Goal: Information Seeking & Learning: Check status

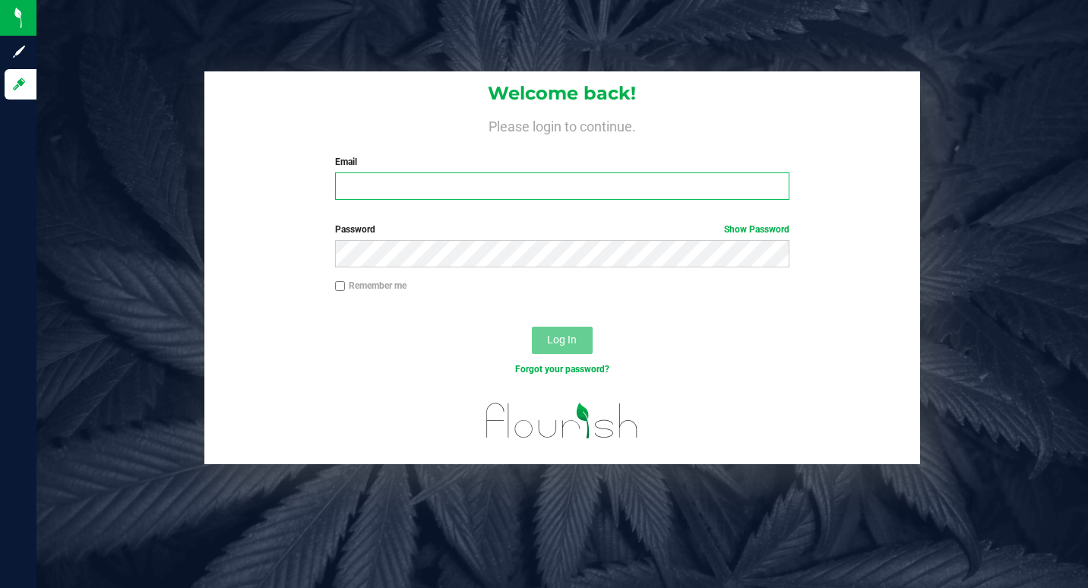
type input "[EMAIL_ADDRESS][DOMAIN_NAME]"
click at [511, 328] on div "Log In" at bounding box center [562, 345] width 717 height 51
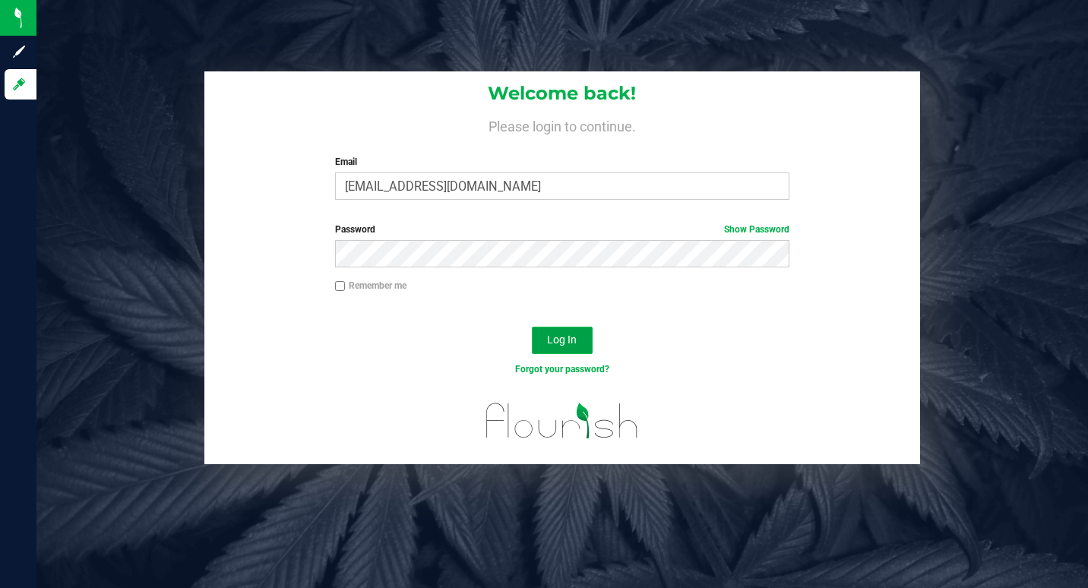
click at [565, 353] on button "Log In" at bounding box center [562, 340] width 61 height 27
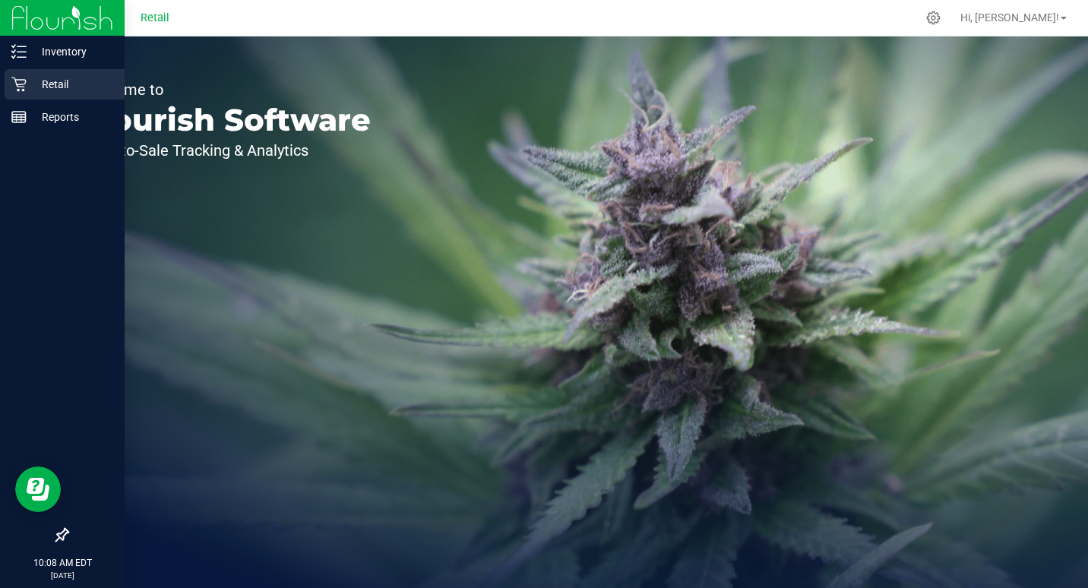
click at [55, 93] on div "Retail" at bounding box center [65, 84] width 120 height 30
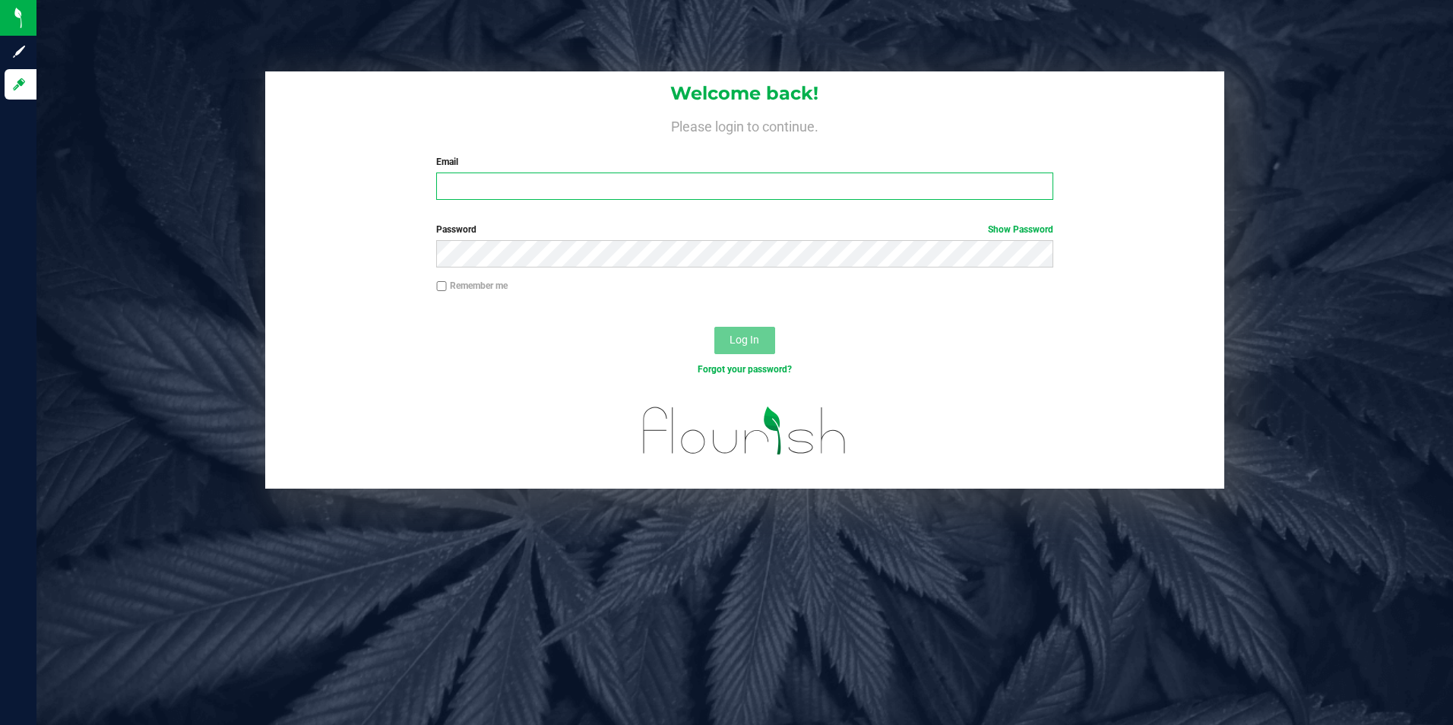
type input "[EMAIL_ADDRESS][DOMAIN_NAME]"
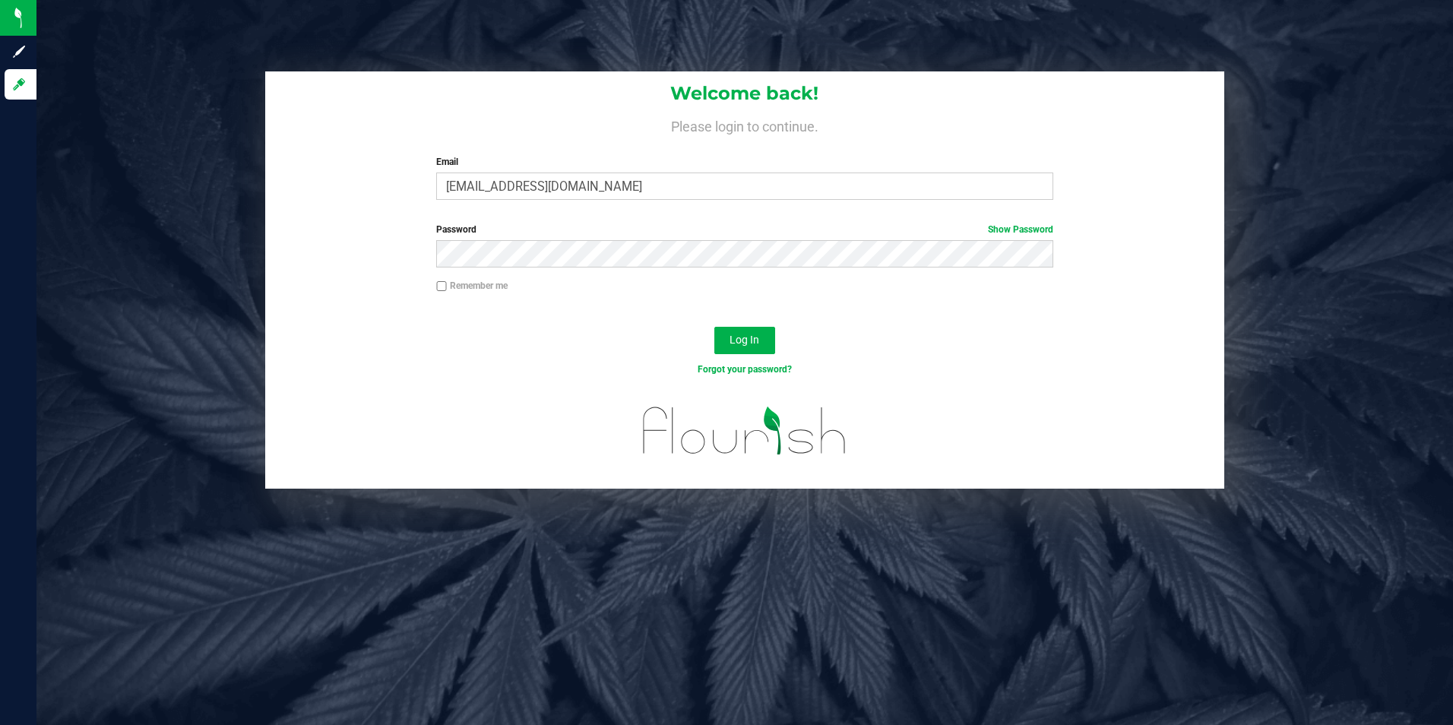
click at [691, 326] on div "Log In" at bounding box center [745, 345] width 960 height 51
click at [717, 343] on button "Log In" at bounding box center [744, 340] width 61 height 27
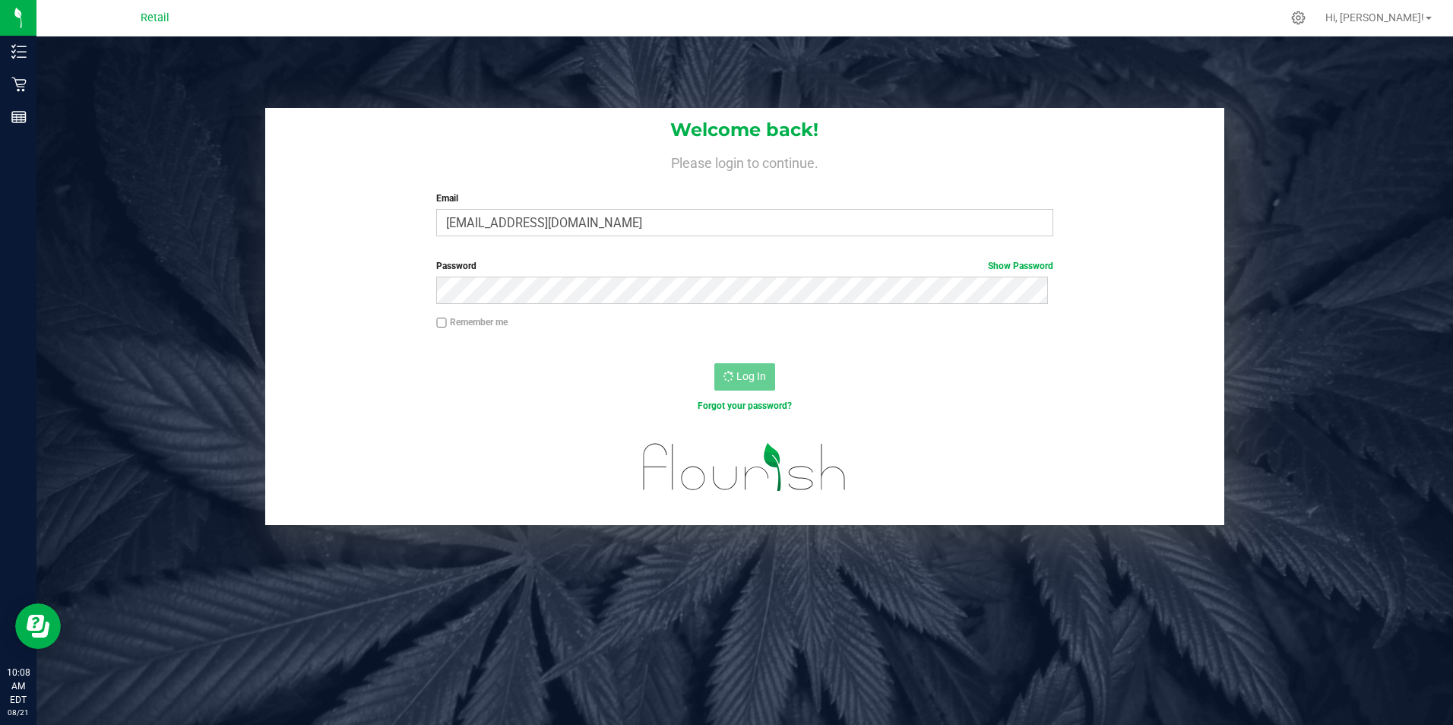
drag, startPoint x: 663, startPoint y: 361, endPoint x: 407, endPoint y: 214, distance: 296.2
click at [663, 361] on div "Log In" at bounding box center [745, 381] width 960 height 51
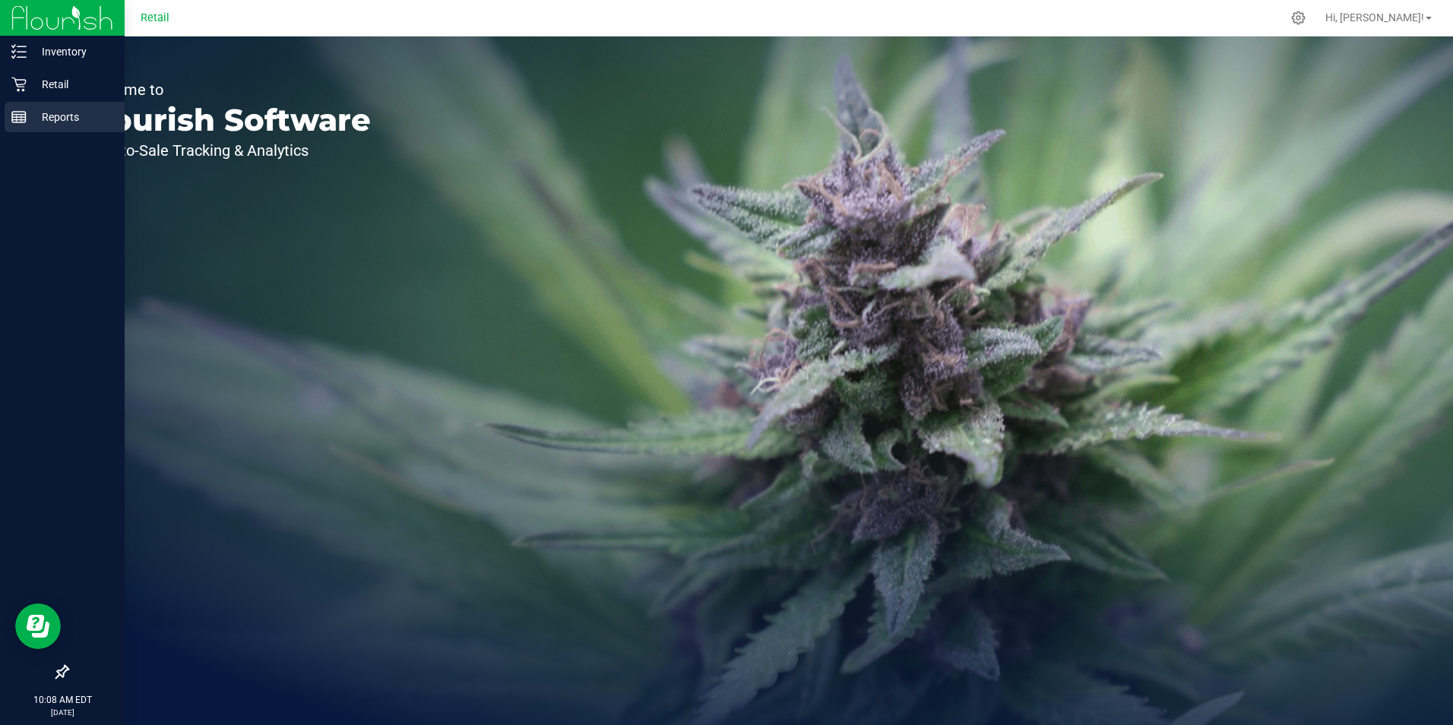
click at [44, 119] on p "Reports" at bounding box center [72, 117] width 91 height 18
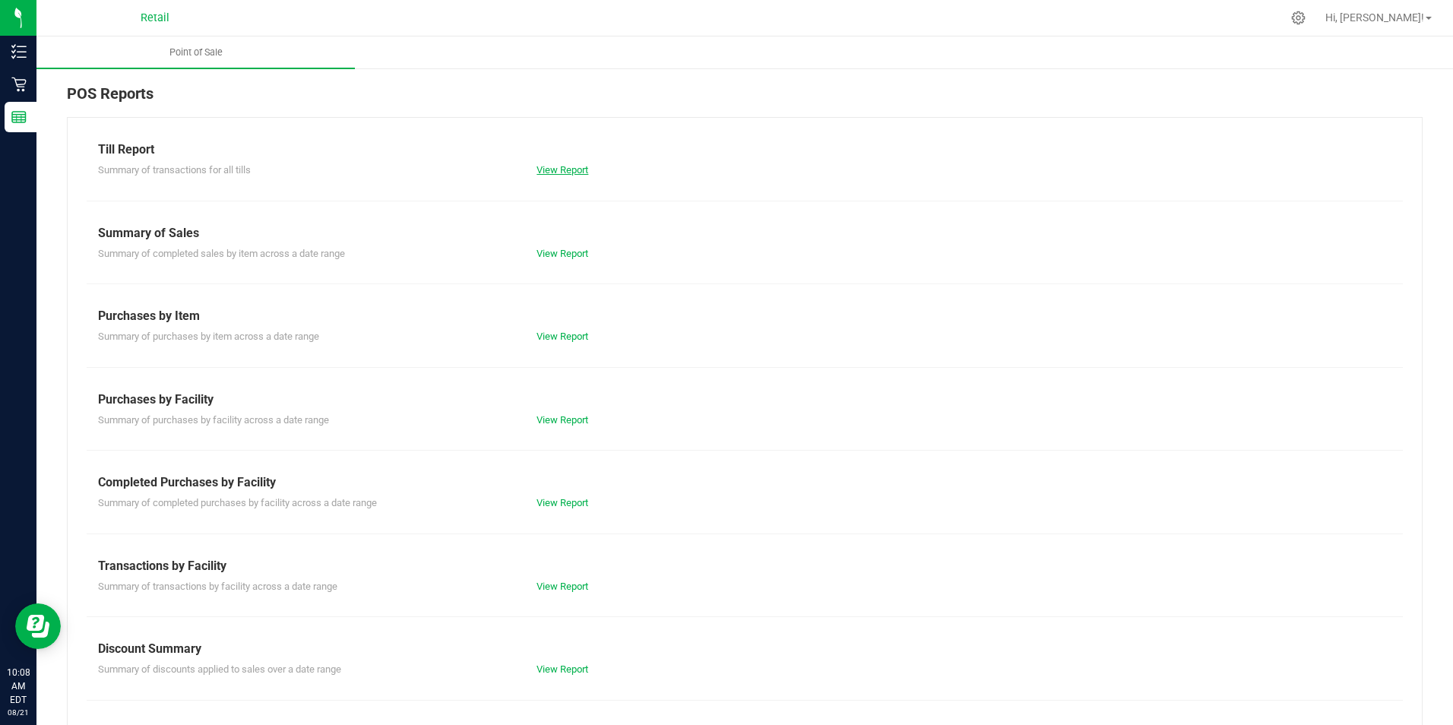
click at [559, 166] on link "View Report" at bounding box center [563, 169] width 52 height 11
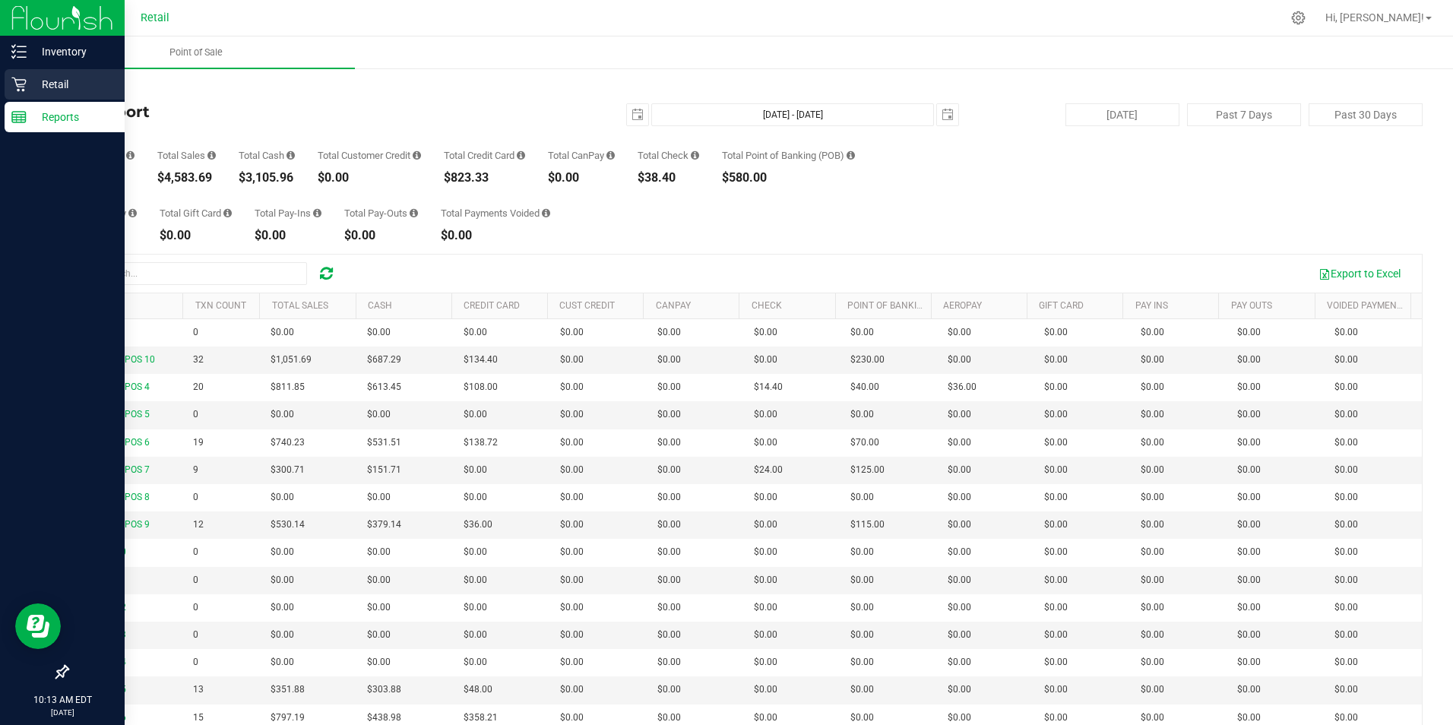
click at [21, 88] on icon at bounding box center [18, 84] width 15 height 15
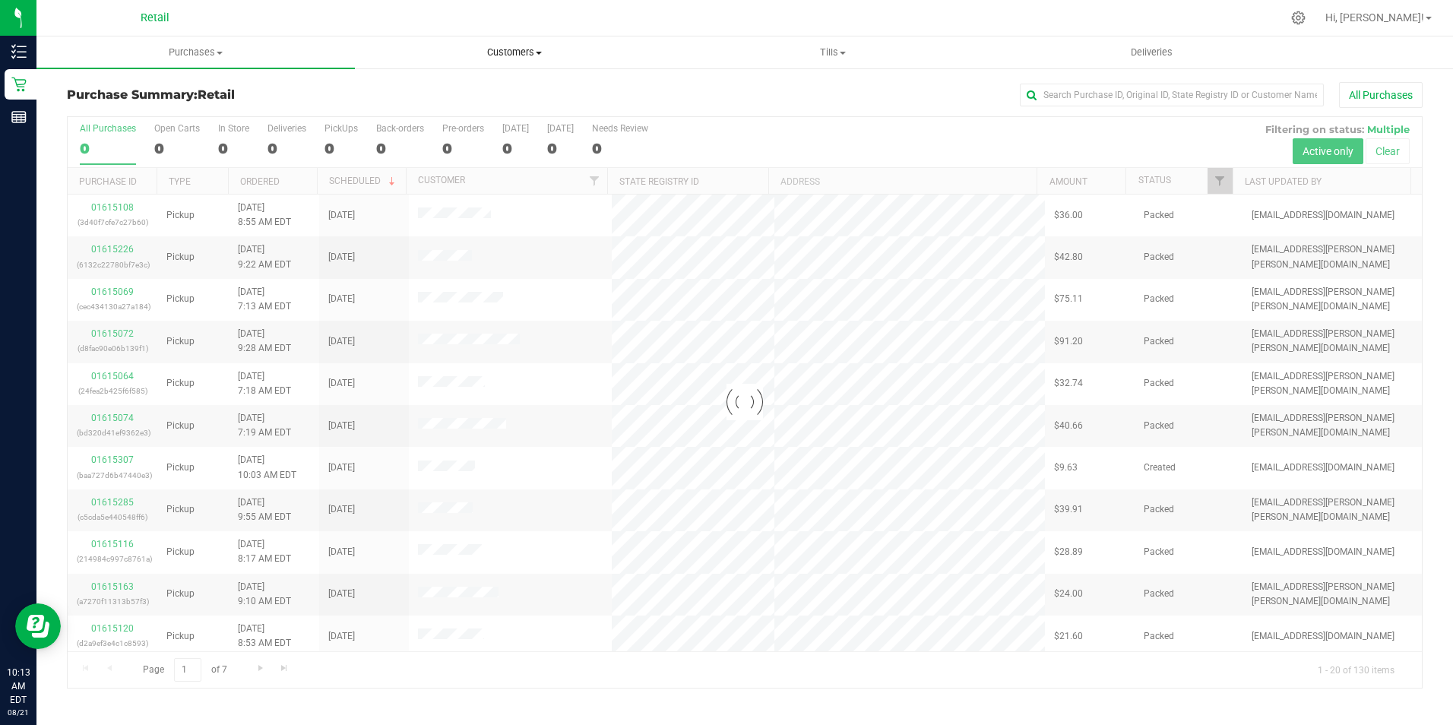
click at [537, 50] on span "Customers" at bounding box center [514, 53] width 317 height 14
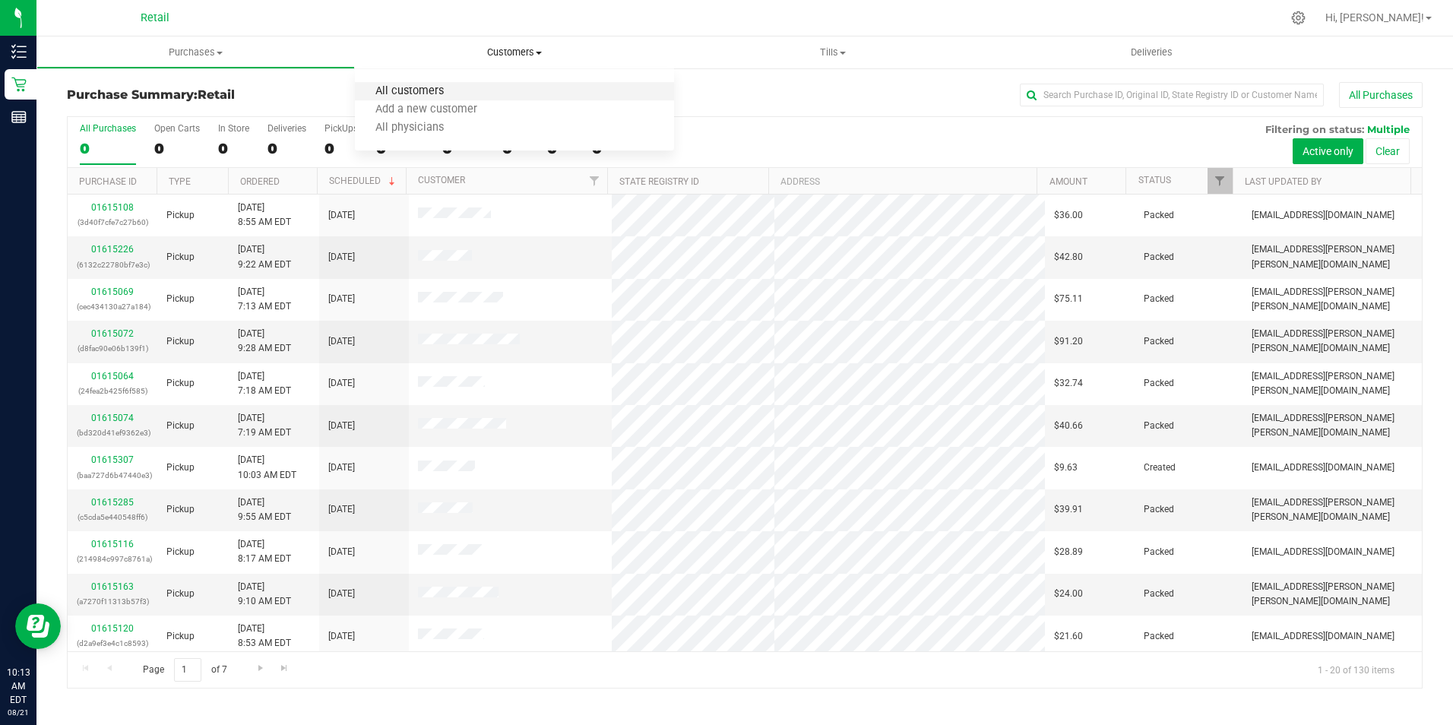
click at [416, 90] on span "All customers" at bounding box center [409, 91] width 109 height 13
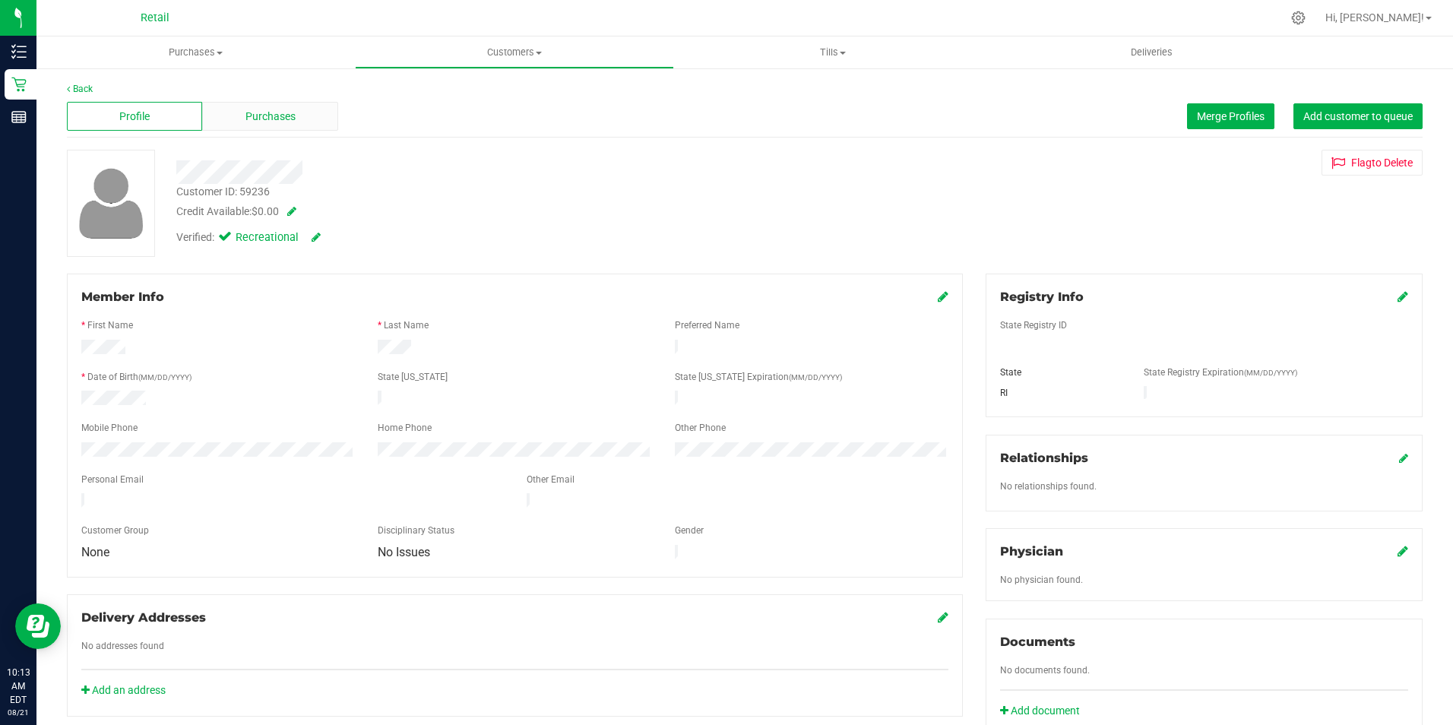
click at [261, 107] on div "Purchases" at bounding box center [269, 116] width 135 height 29
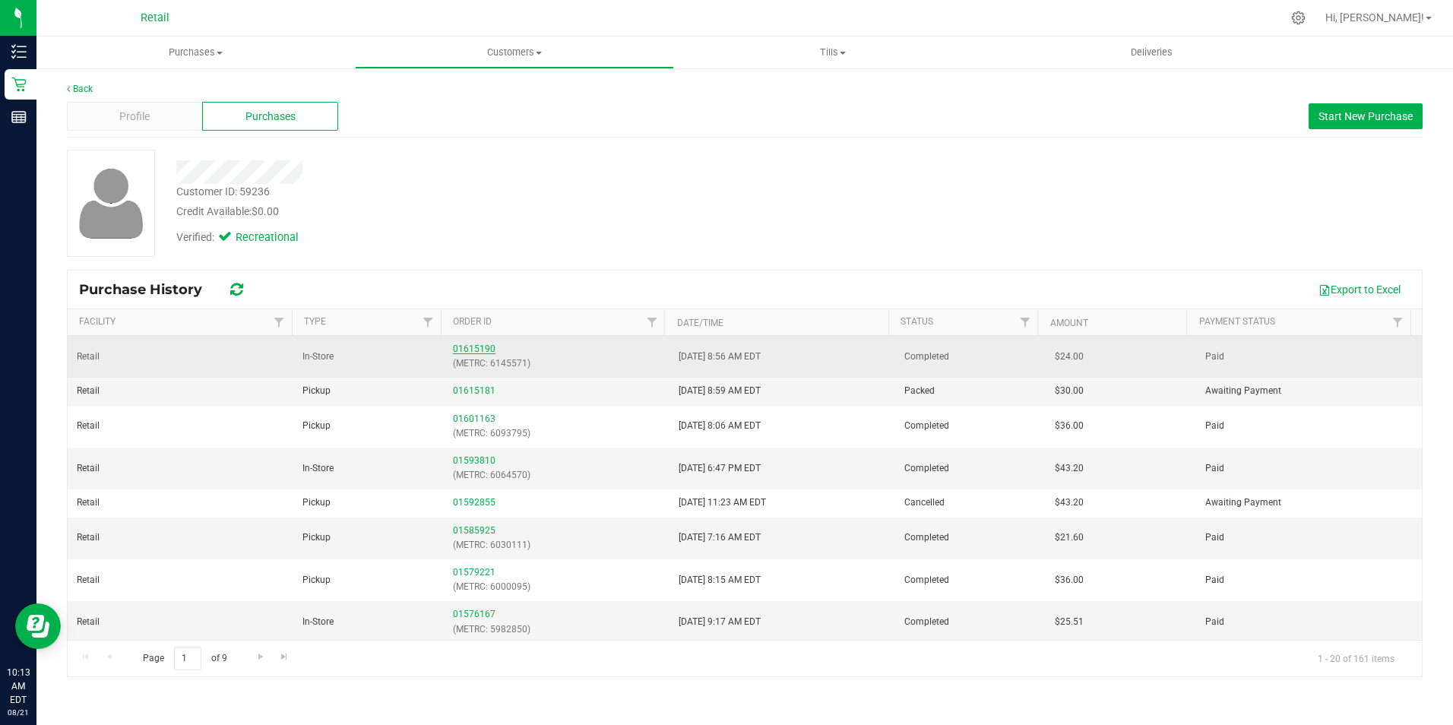
click at [455, 348] on link "01615190" at bounding box center [474, 348] width 43 height 11
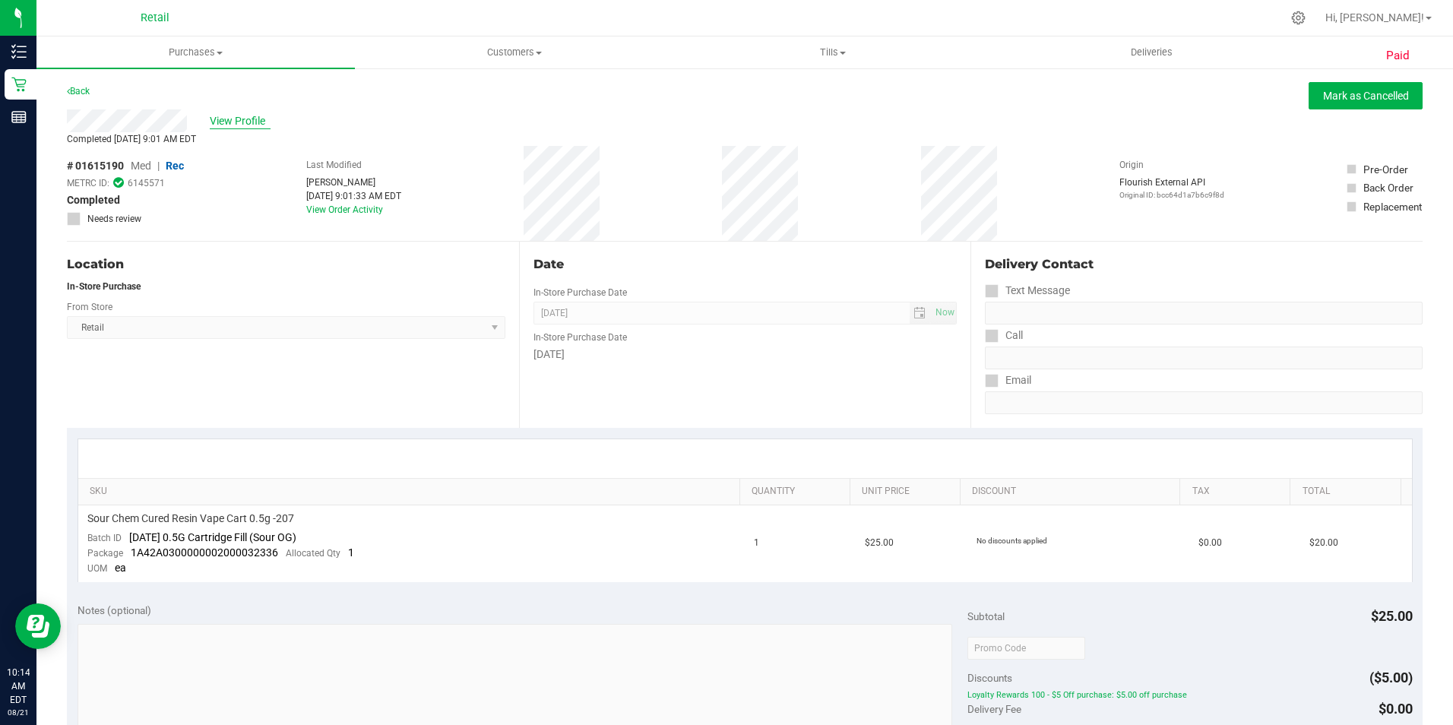
click at [256, 118] on span "View Profile" at bounding box center [240, 121] width 61 height 16
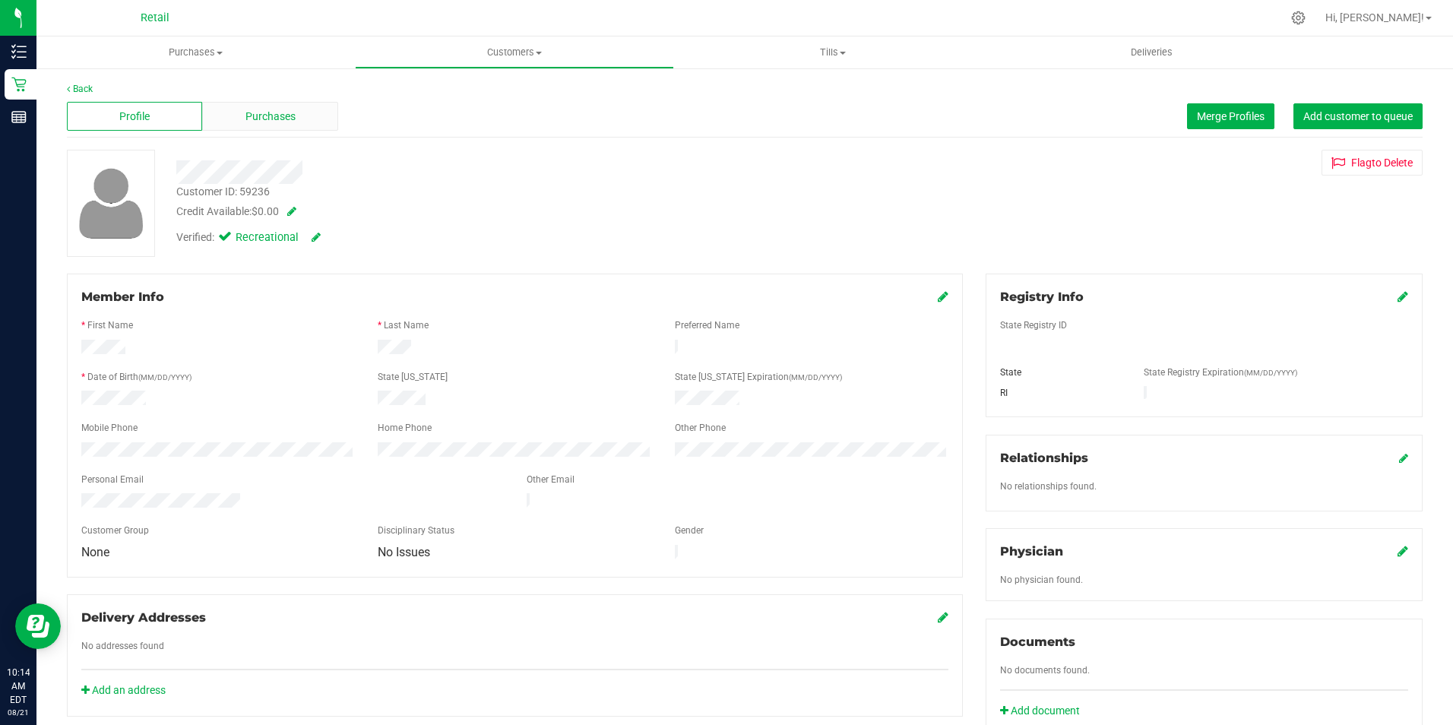
click at [274, 113] on span "Purchases" at bounding box center [270, 117] width 50 height 16
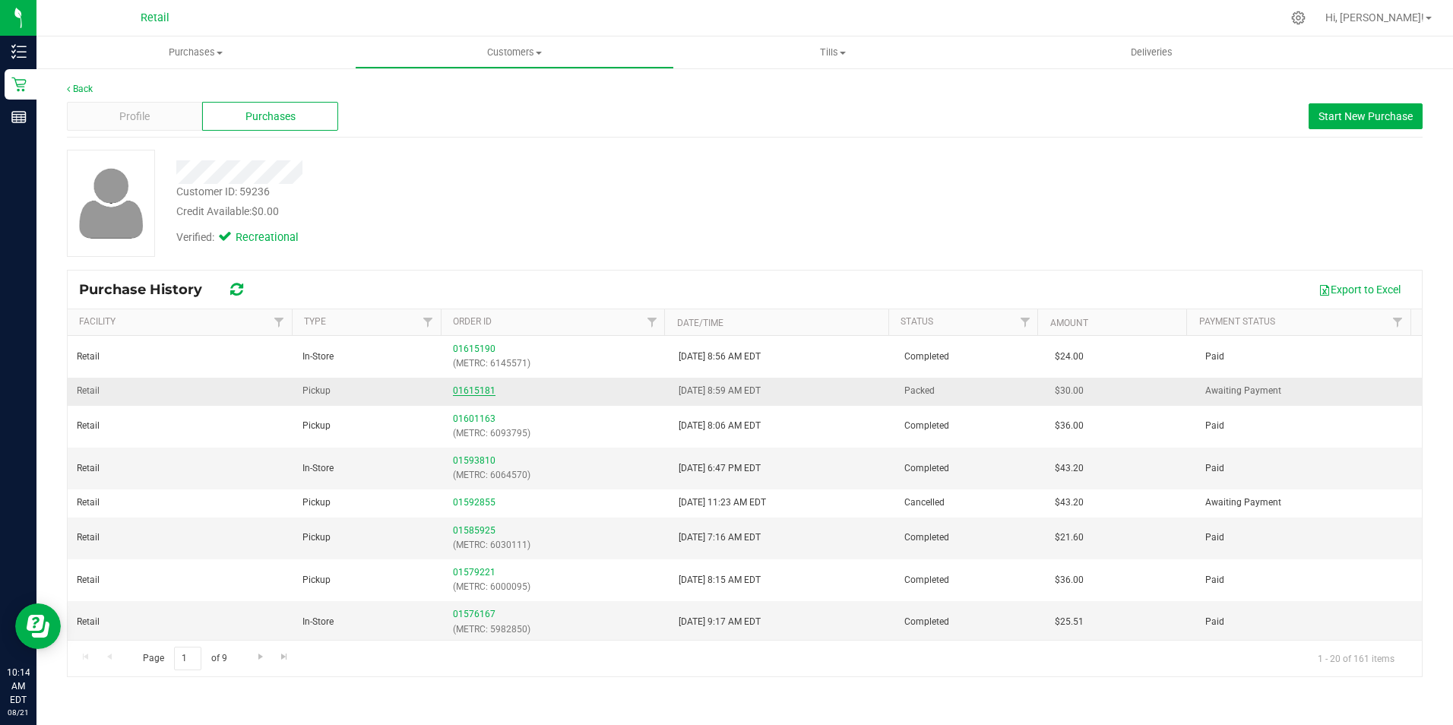
click at [473, 391] on link "01615181" at bounding box center [474, 390] width 43 height 11
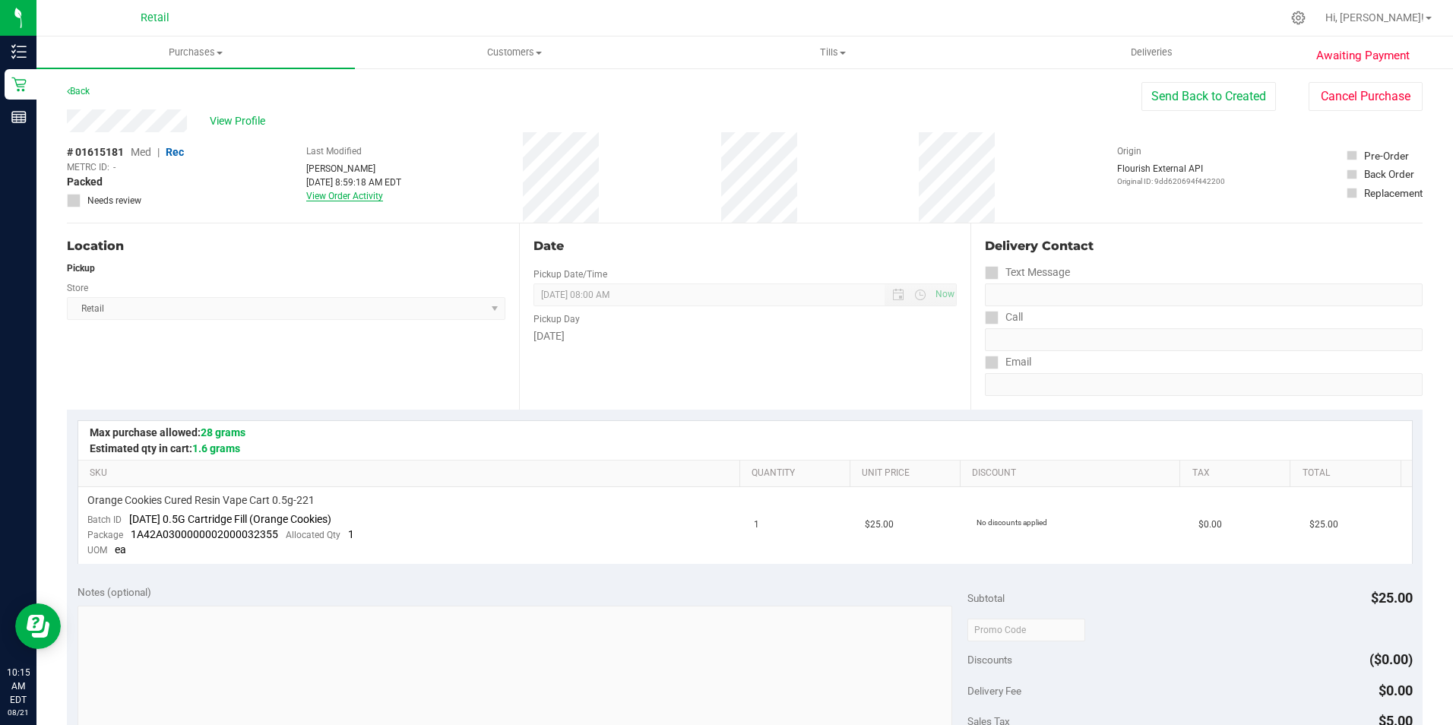
click at [328, 193] on link "View Order Activity" at bounding box center [344, 196] width 77 height 11
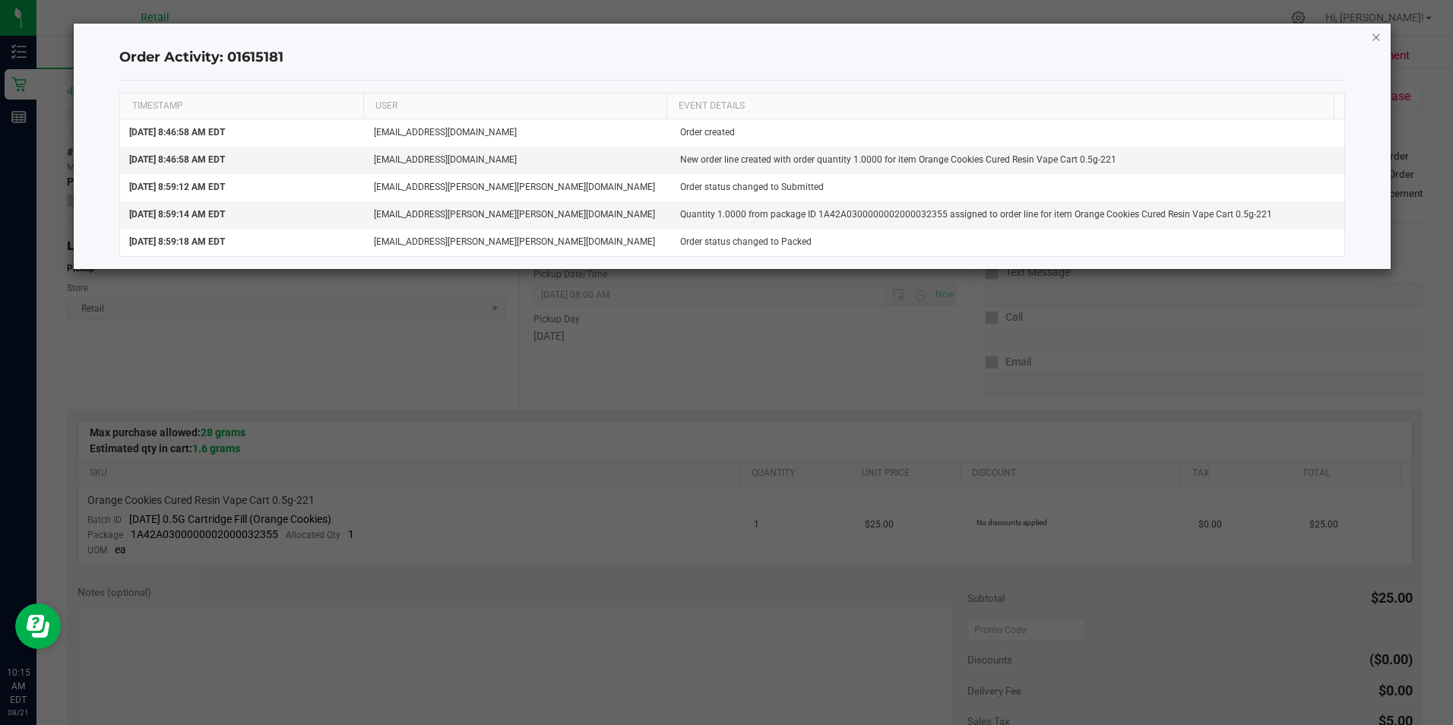
click at [1375, 33] on icon "button" at bounding box center [1376, 36] width 11 height 18
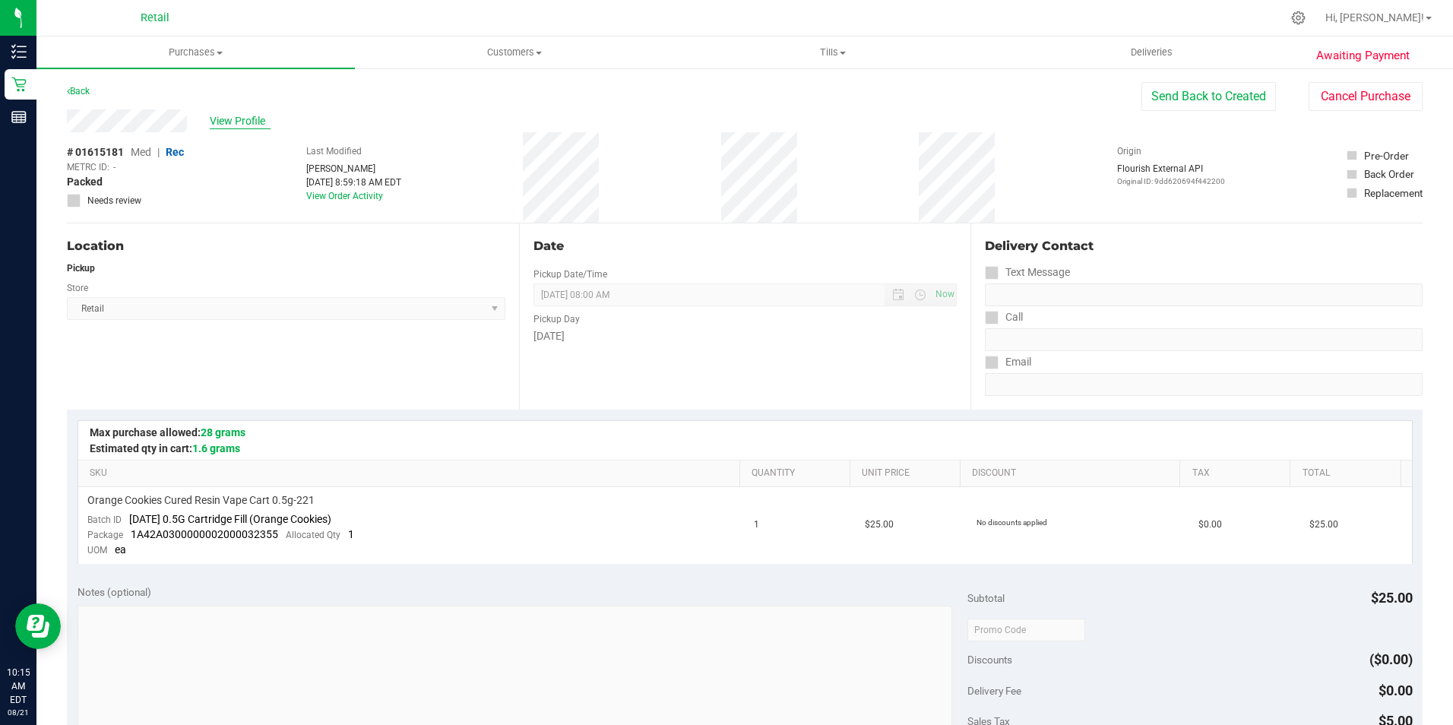
click at [233, 117] on span "View Profile" at bounding box center [240, 121] width 61 height 16
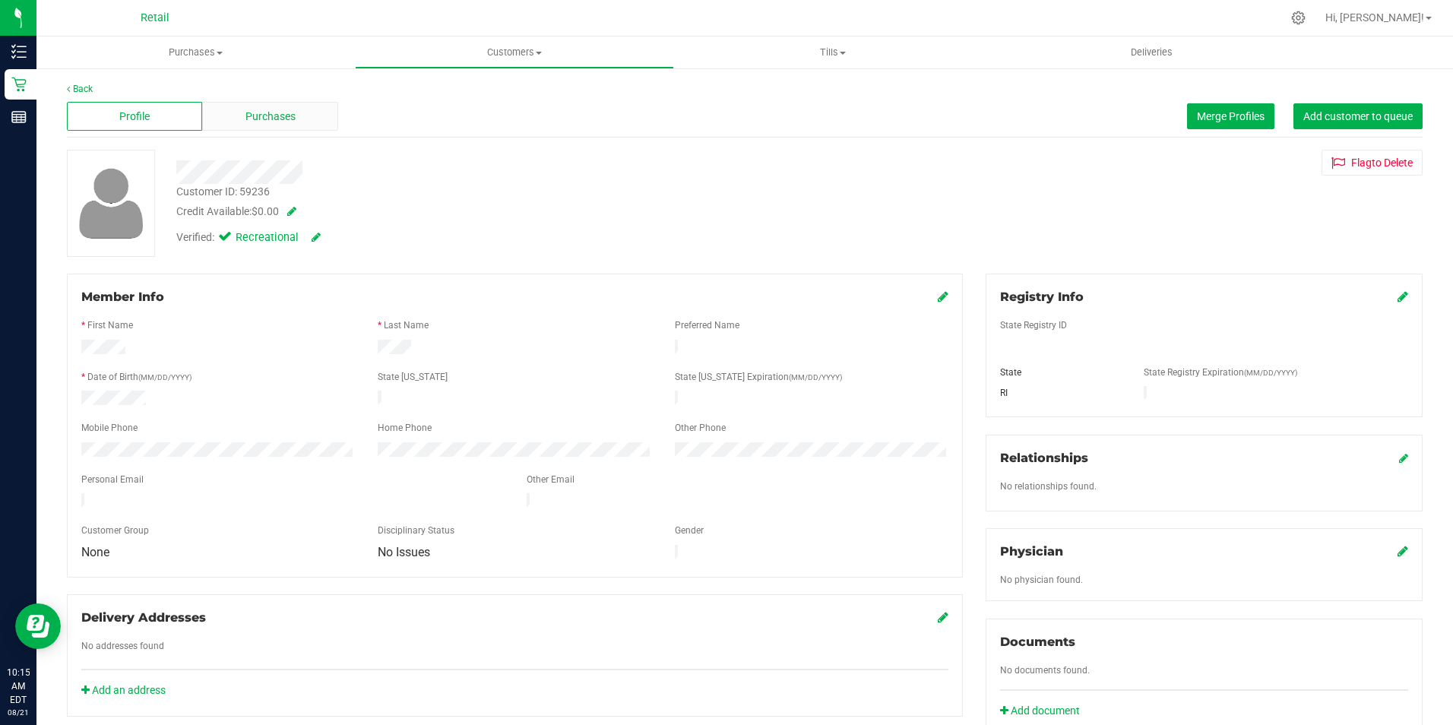
click at [290, 109] on span "Purchases" at bounding box center [270, 117] width 50 height 16
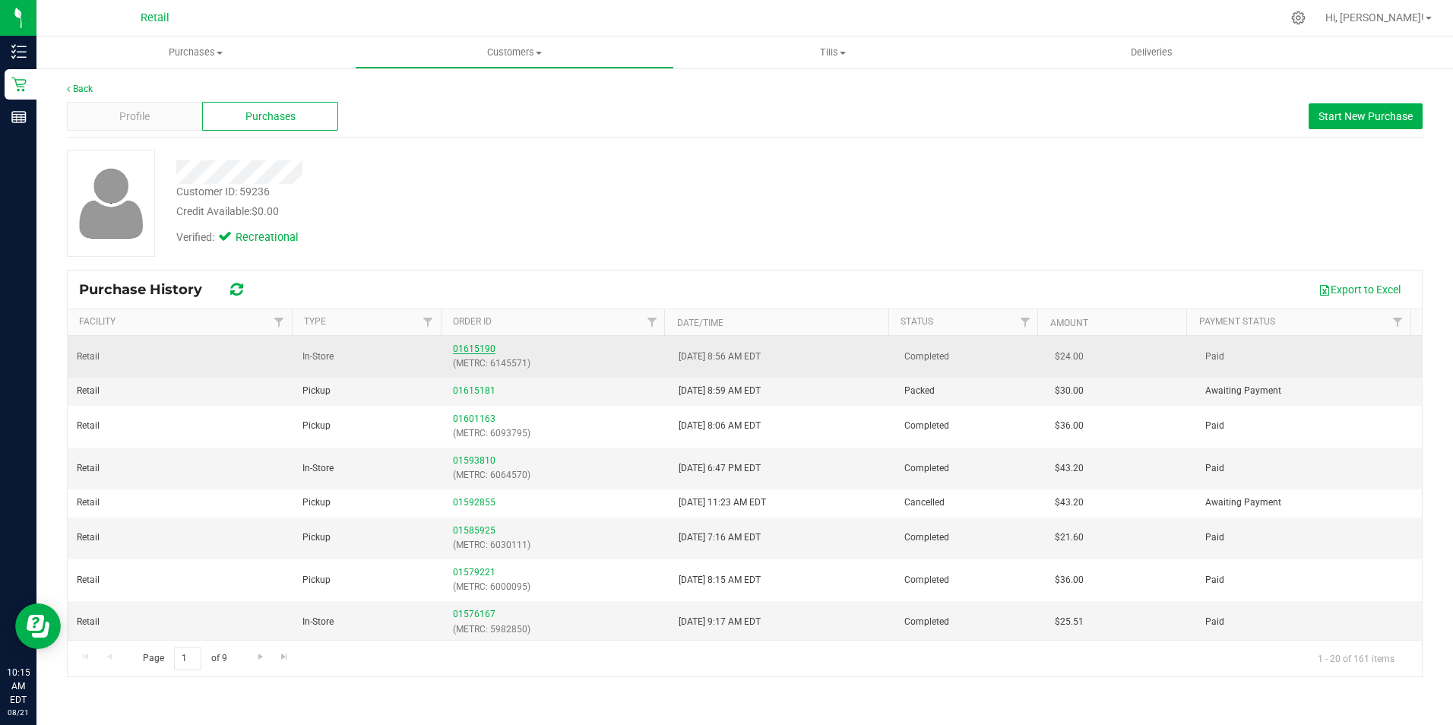
click at [484, 350] on link "01615190" at bounding box center [474, 348] width 43 height 11
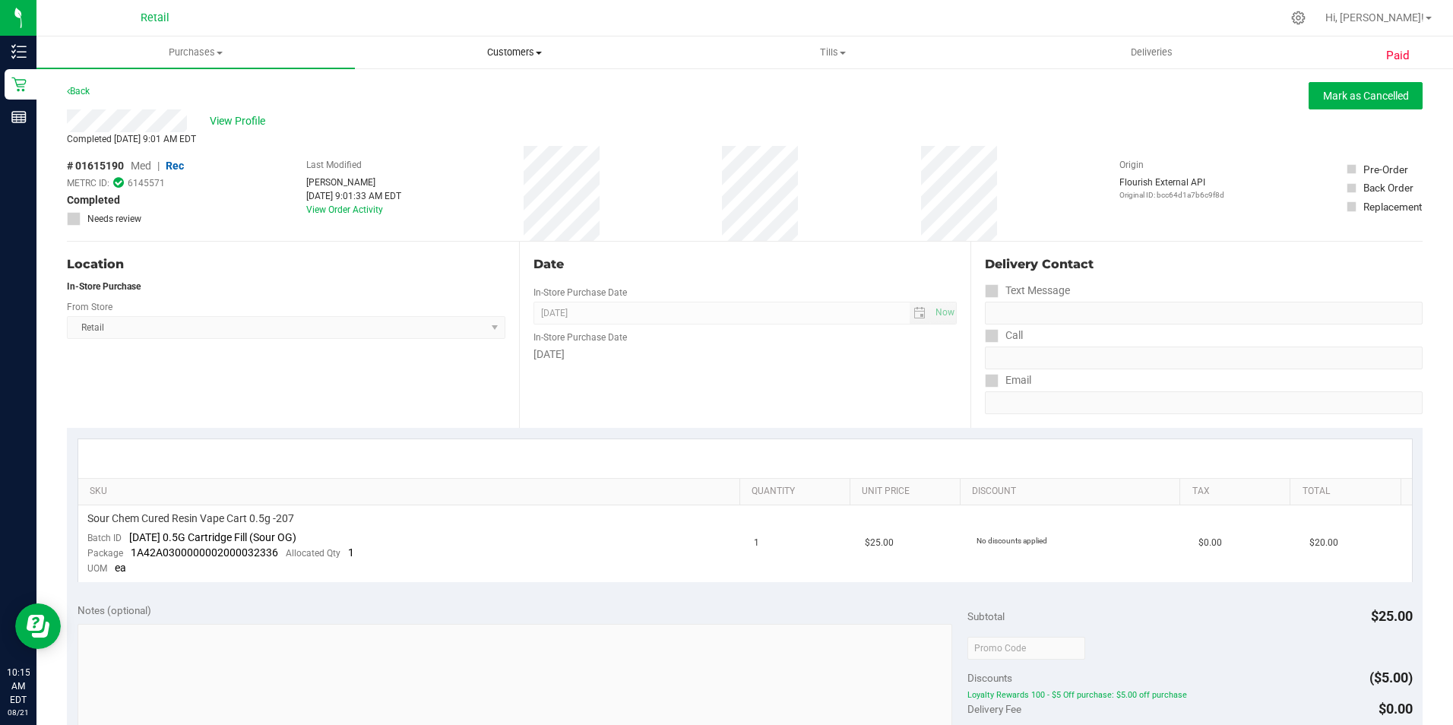
click at [485, 50] on span "Customers" at bounding box center [514, 53] width 317 height 14
click at [397, 89] on span "All customers" at bounding box center [409, 91] width 109 height 13
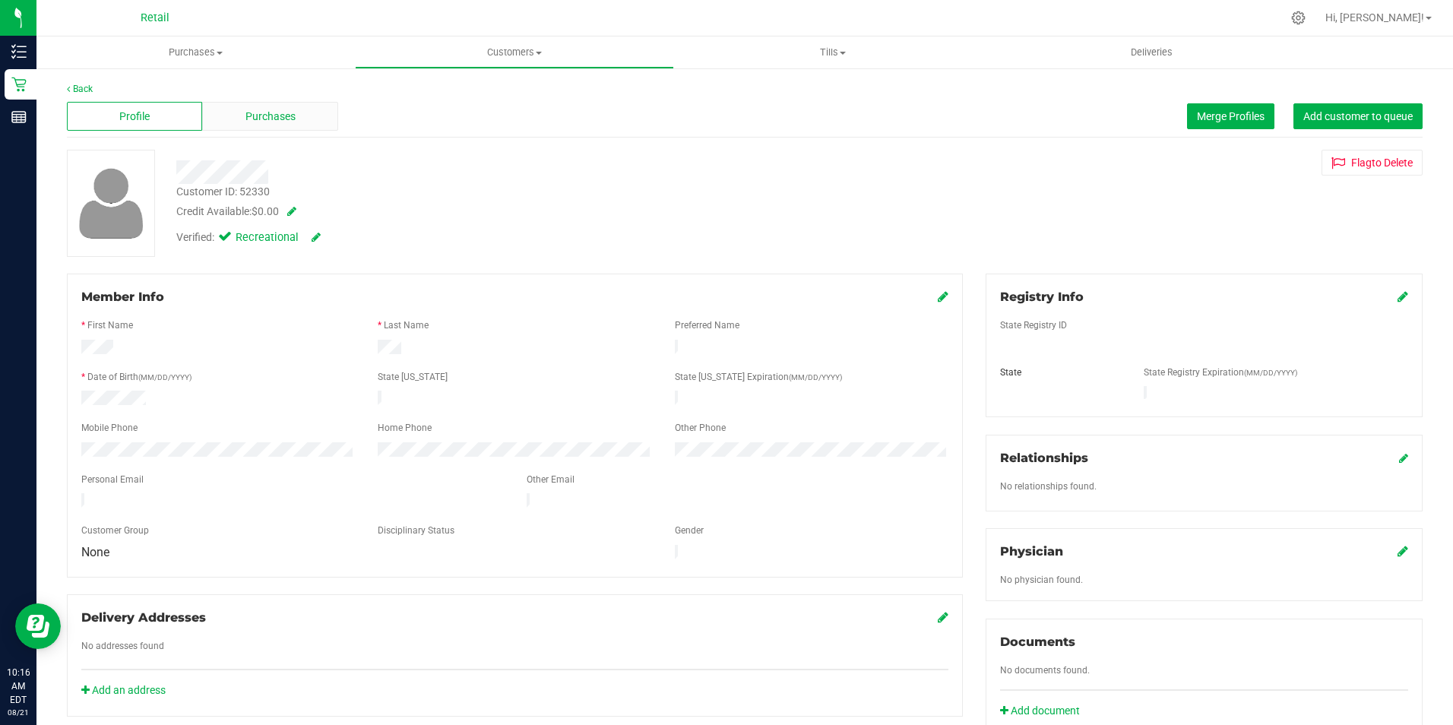
click at [226, 107] on div "Purchases" at bounding box center [269, 116] width 135 height 29
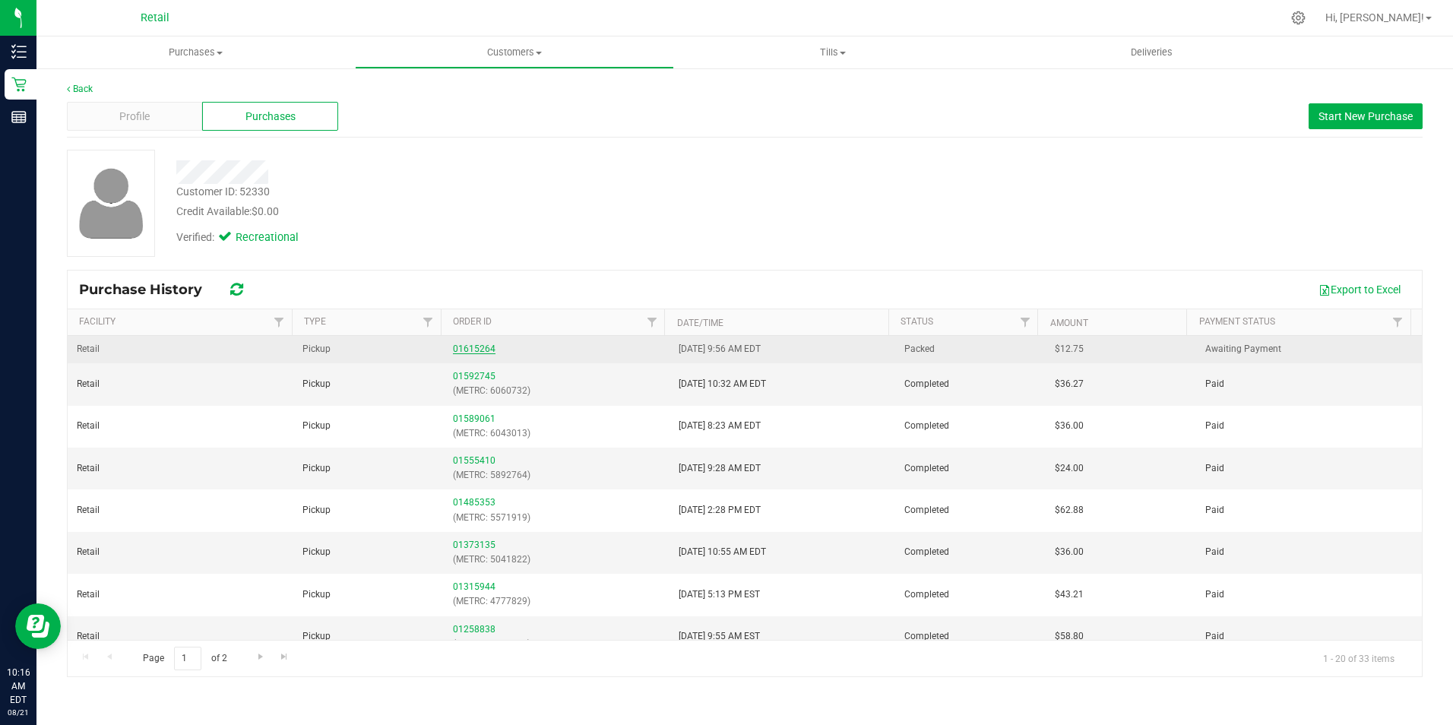
click at [456, 343] on link "01615264" at bounding box center [474, 348] width 43 height 11
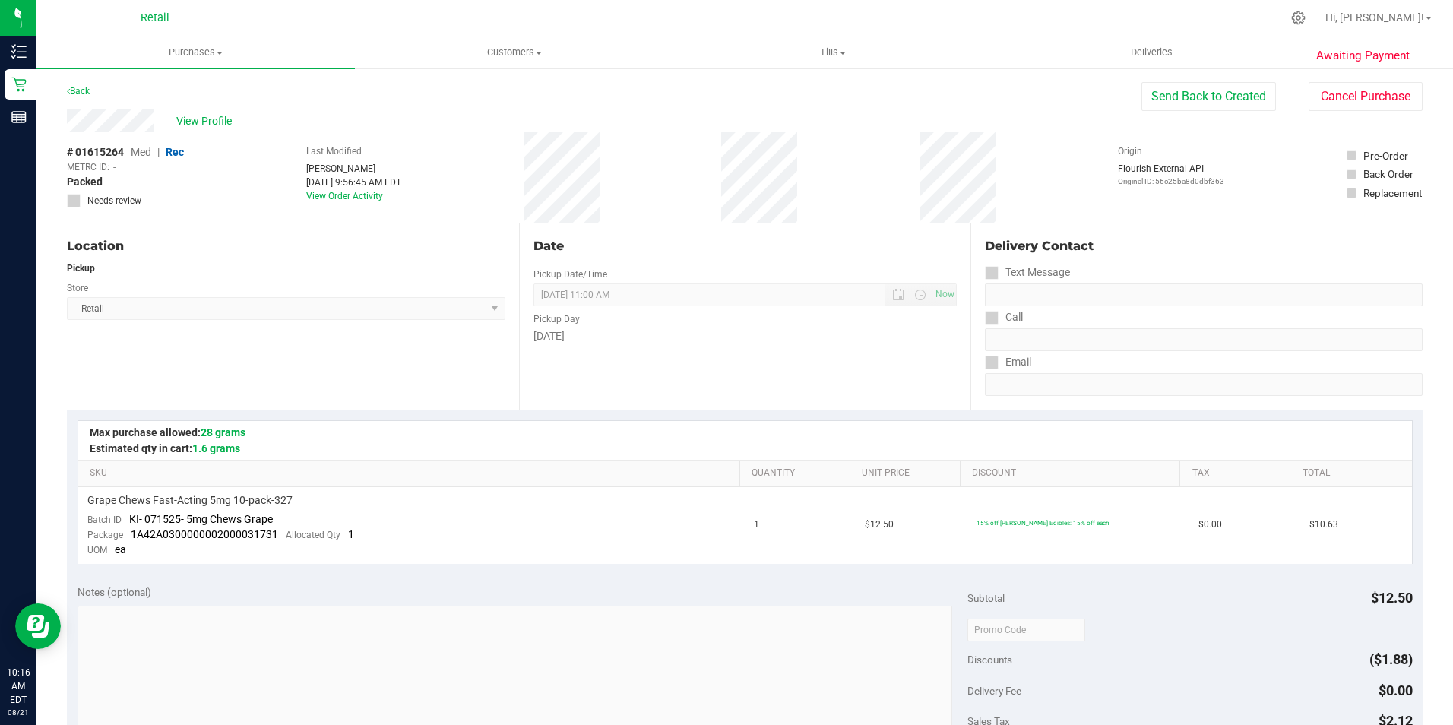
click at [351, 197] on link "View Order Activity" at bounding box center [344, 196] width 77 height 11
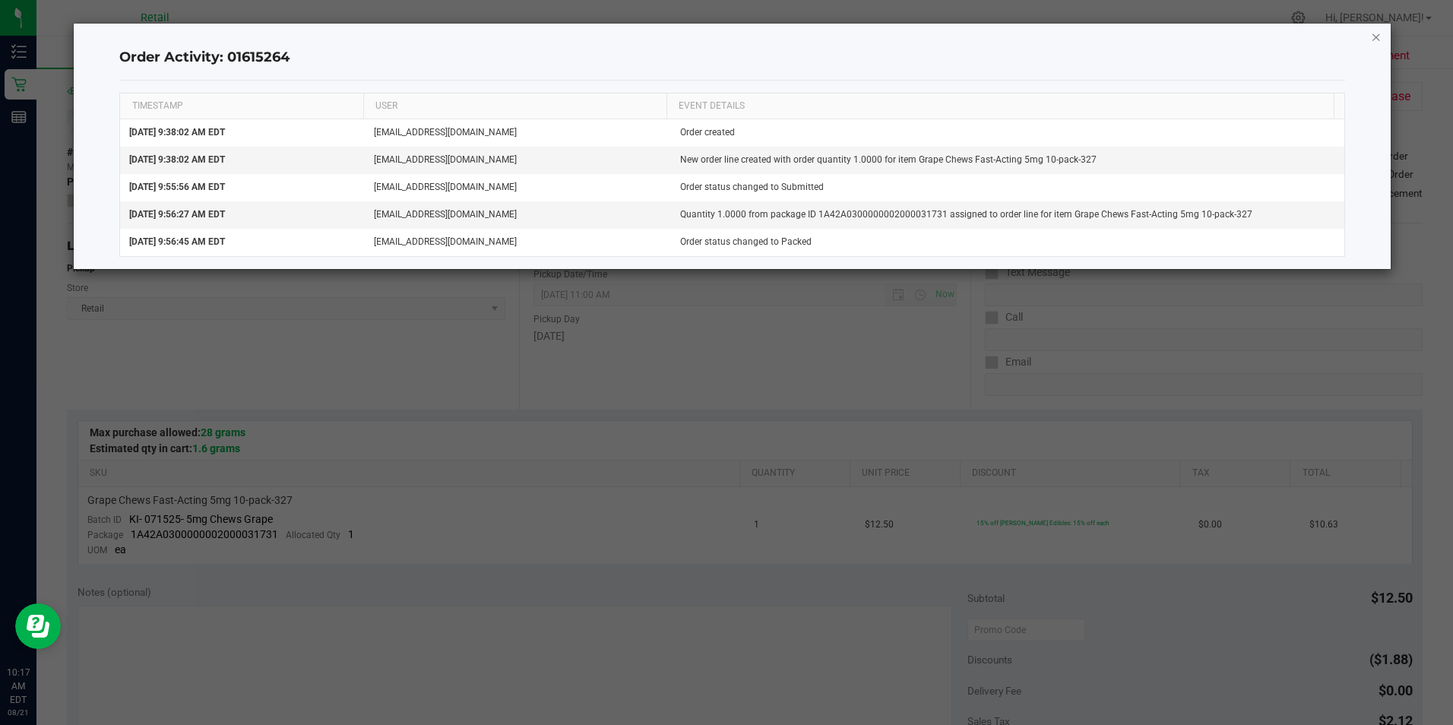
click at [1378, 38] on icon "button" at bounding box center [1376, 36] width 11 height 18
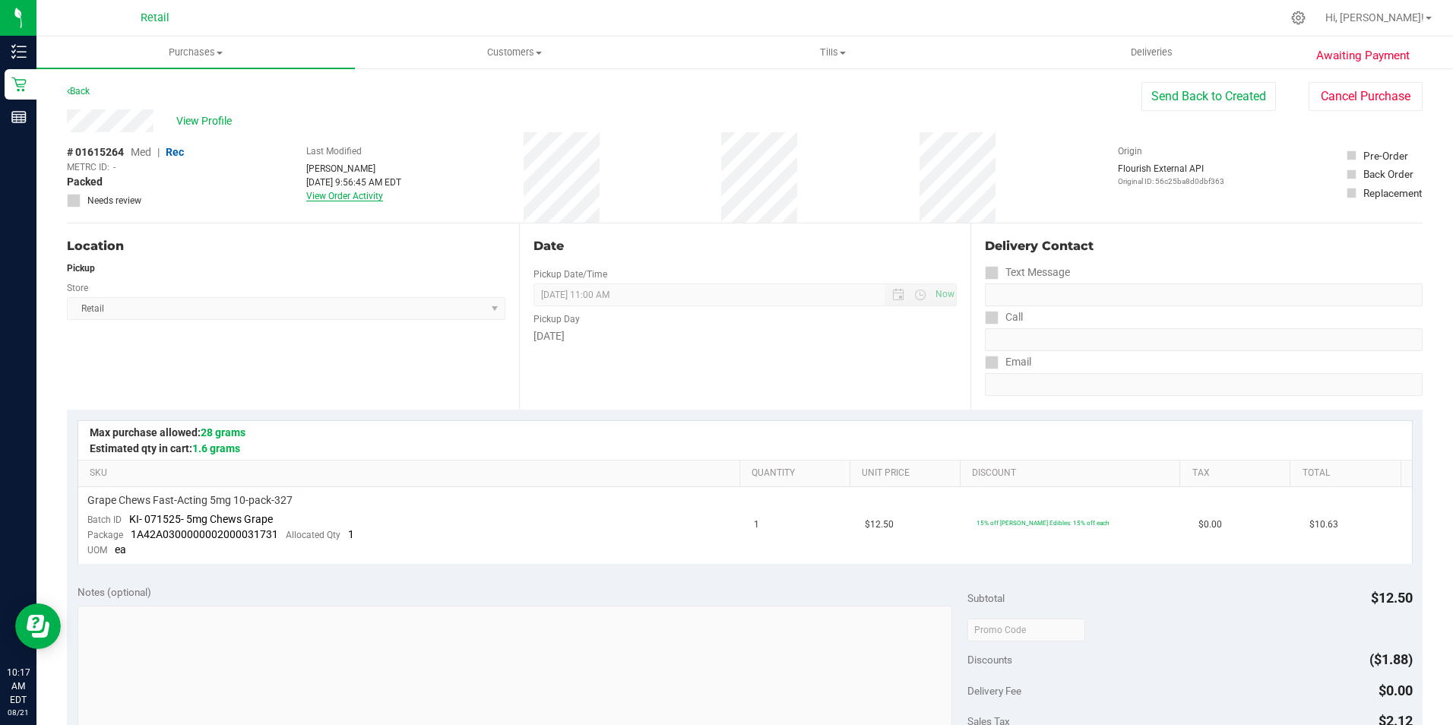
click at [344, 193] on link "View Order Activity" at bounding box center [344, 196] width 77 height 11
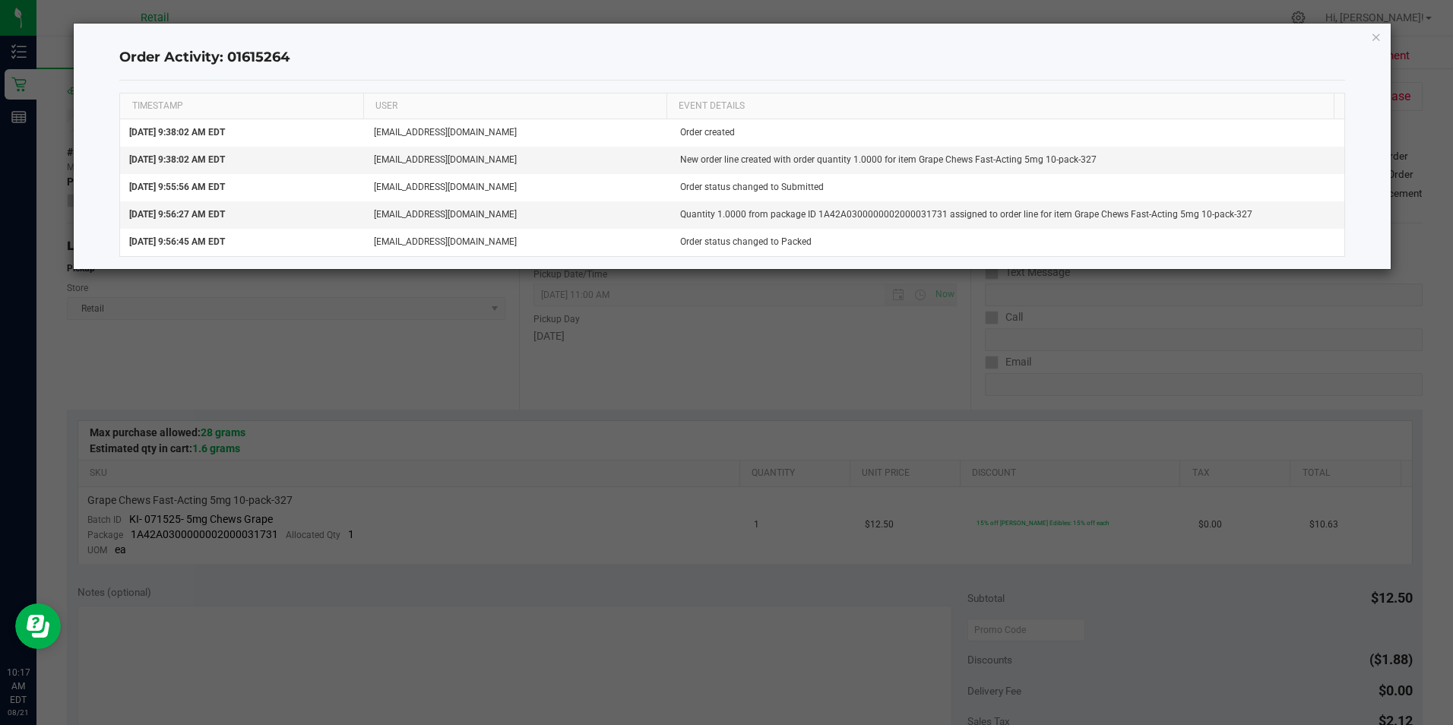
click at [1373, 40] on icon "button" at bounding box center [1376, 36] width 11 height 18
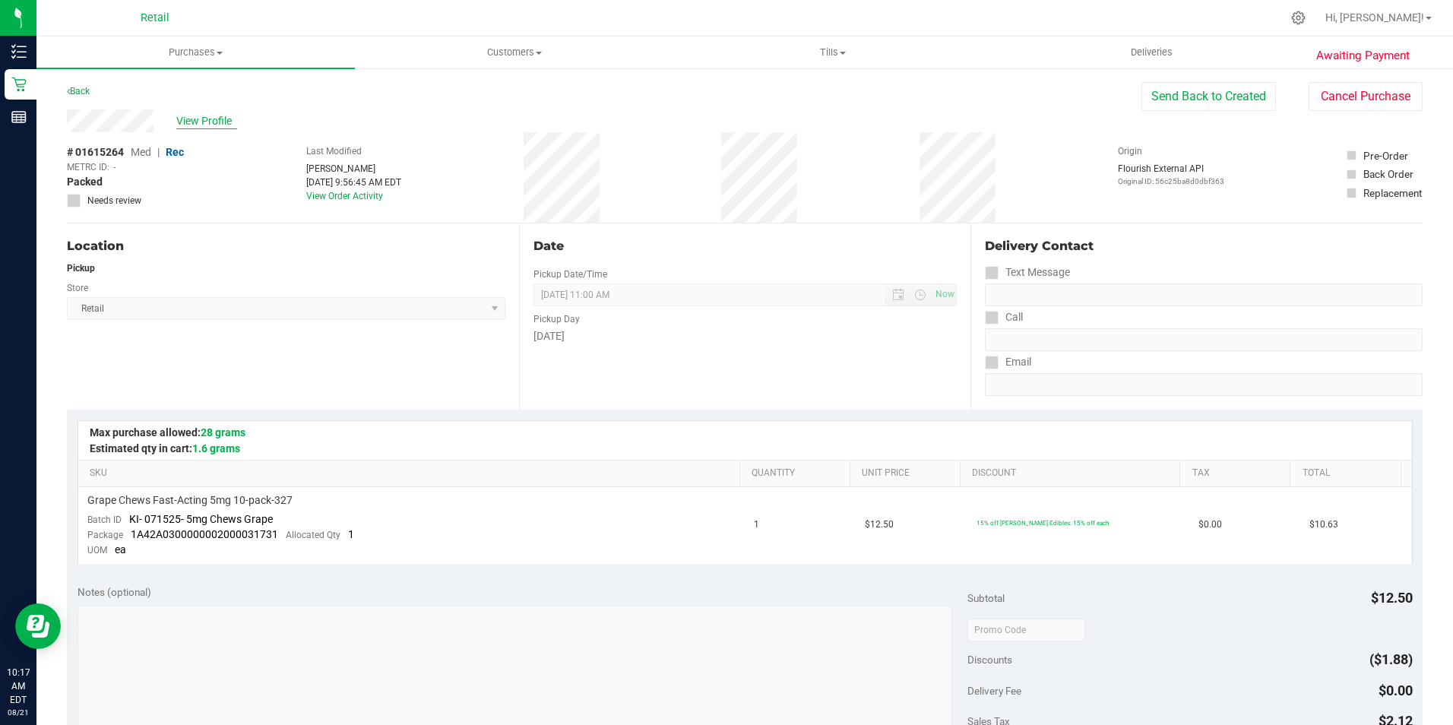
click at [203, 120] on span "View Profile" at bounding box center [206, 121] width 61 height 16
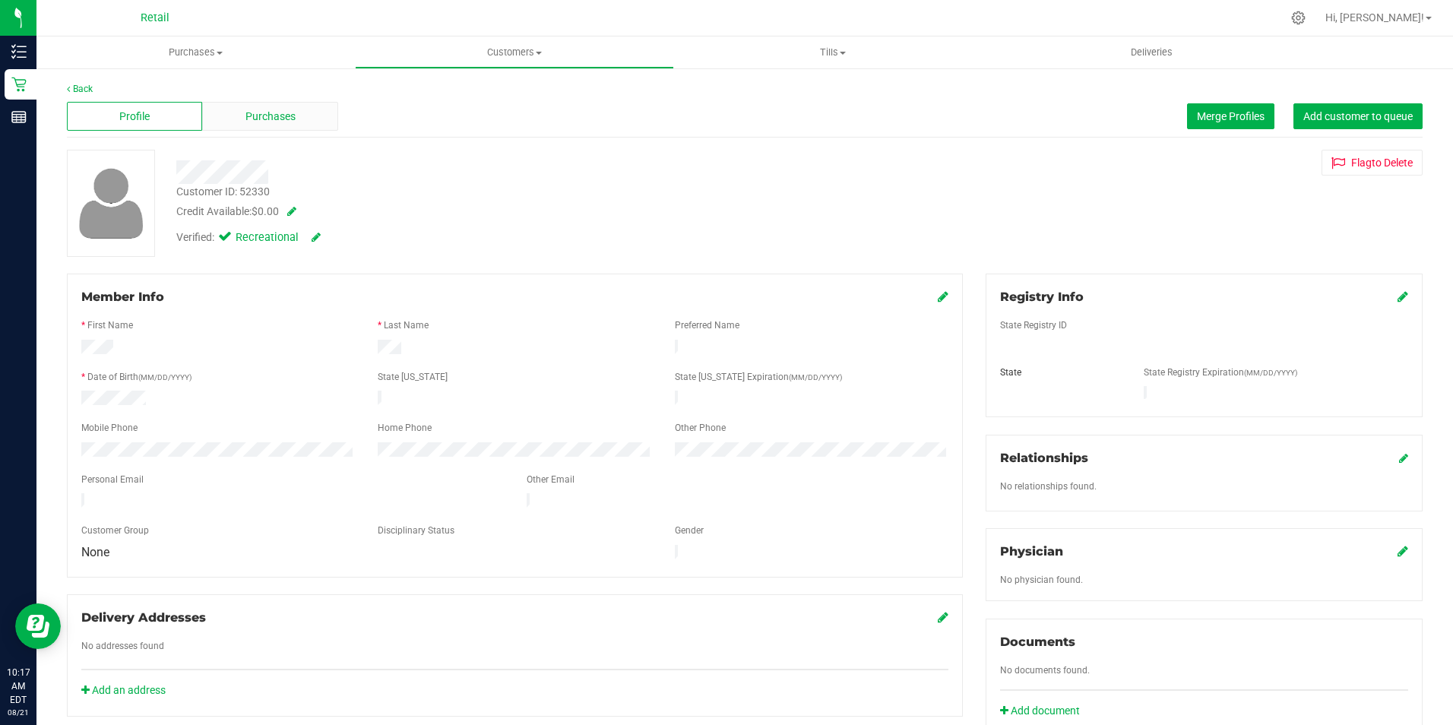
click at [319, 112] on div "Purchases" at bounding box center [269, 116] width 135 height 29
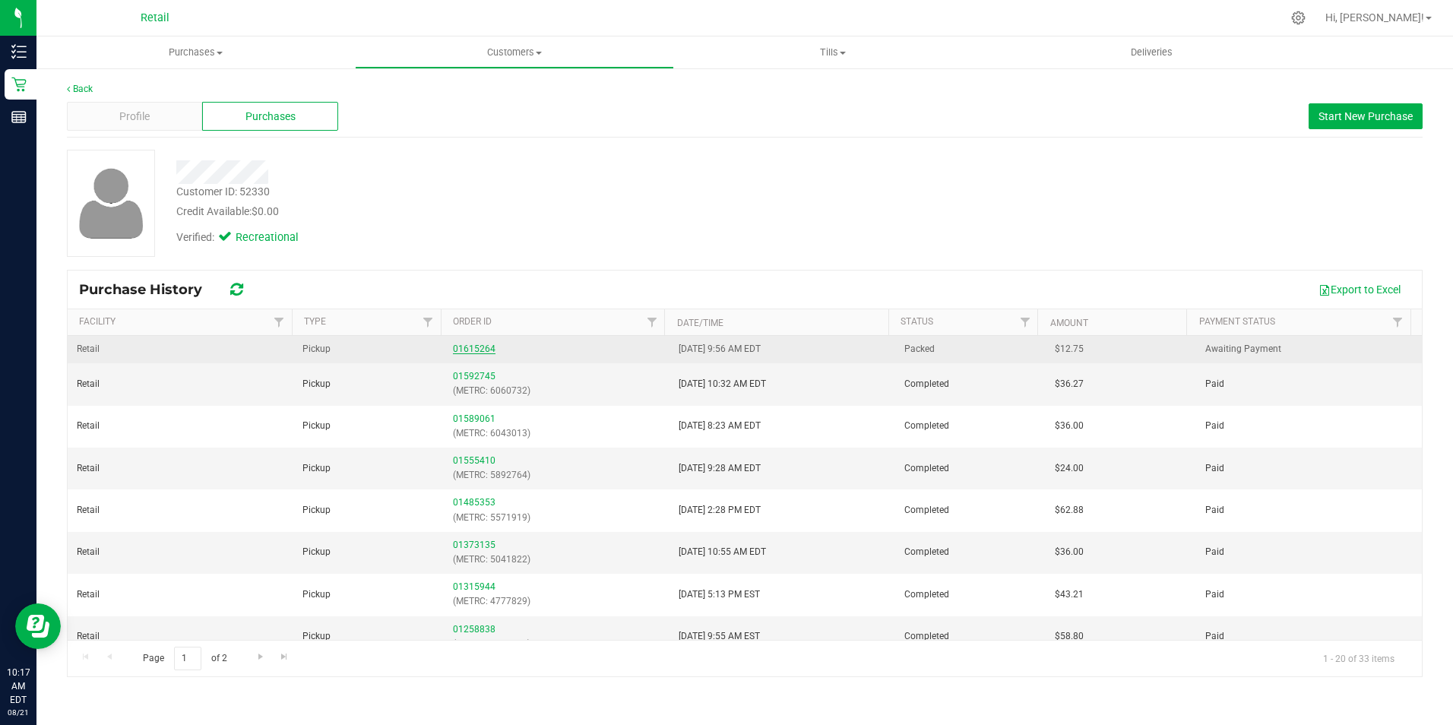
click at [459, 346] on link "01615264" at bounding box center [474, 348] width 43 height 11
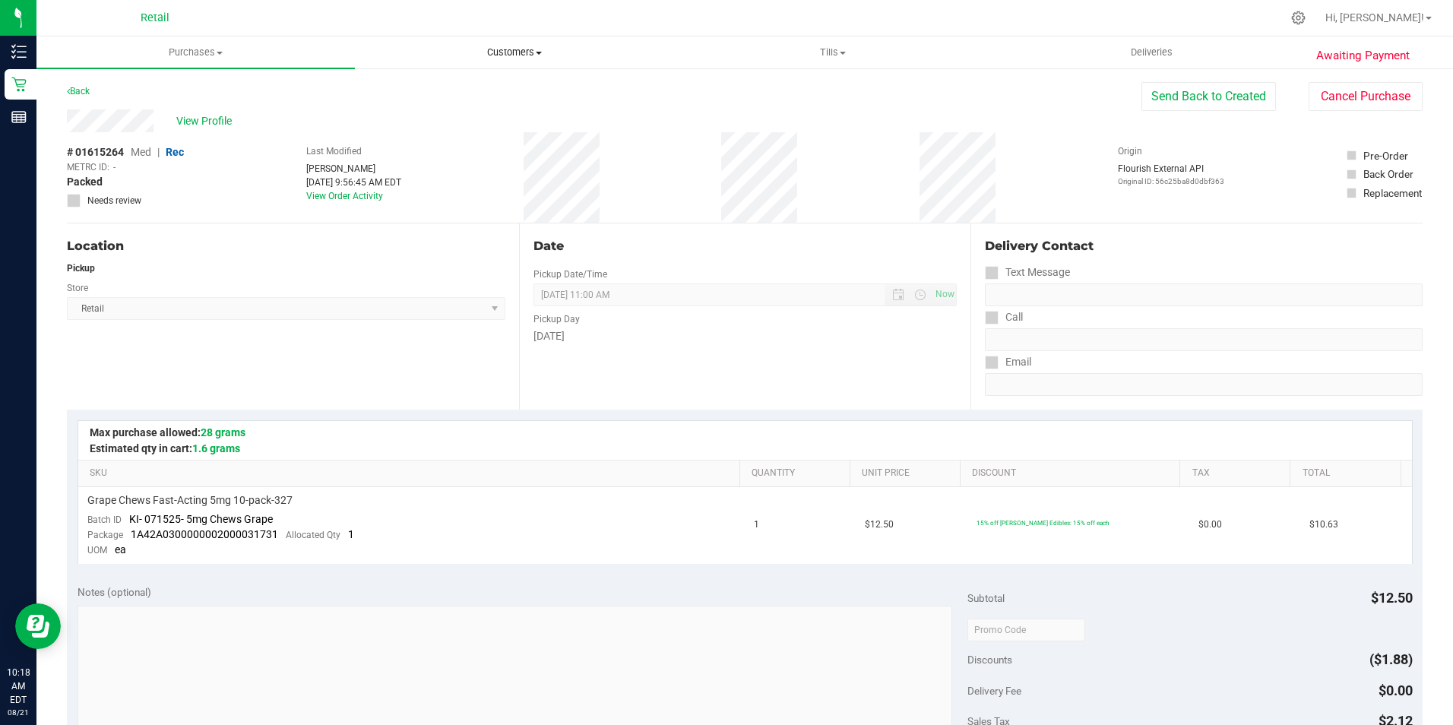
click at [517, 43] on uib-tab-heading "Customers All customers Add a new customer All physicians" at bounding box center [514, 52] width 317 height 30
click at [422, 90] on span "All customers" at bounding box center [409, 91] width 109 height 13
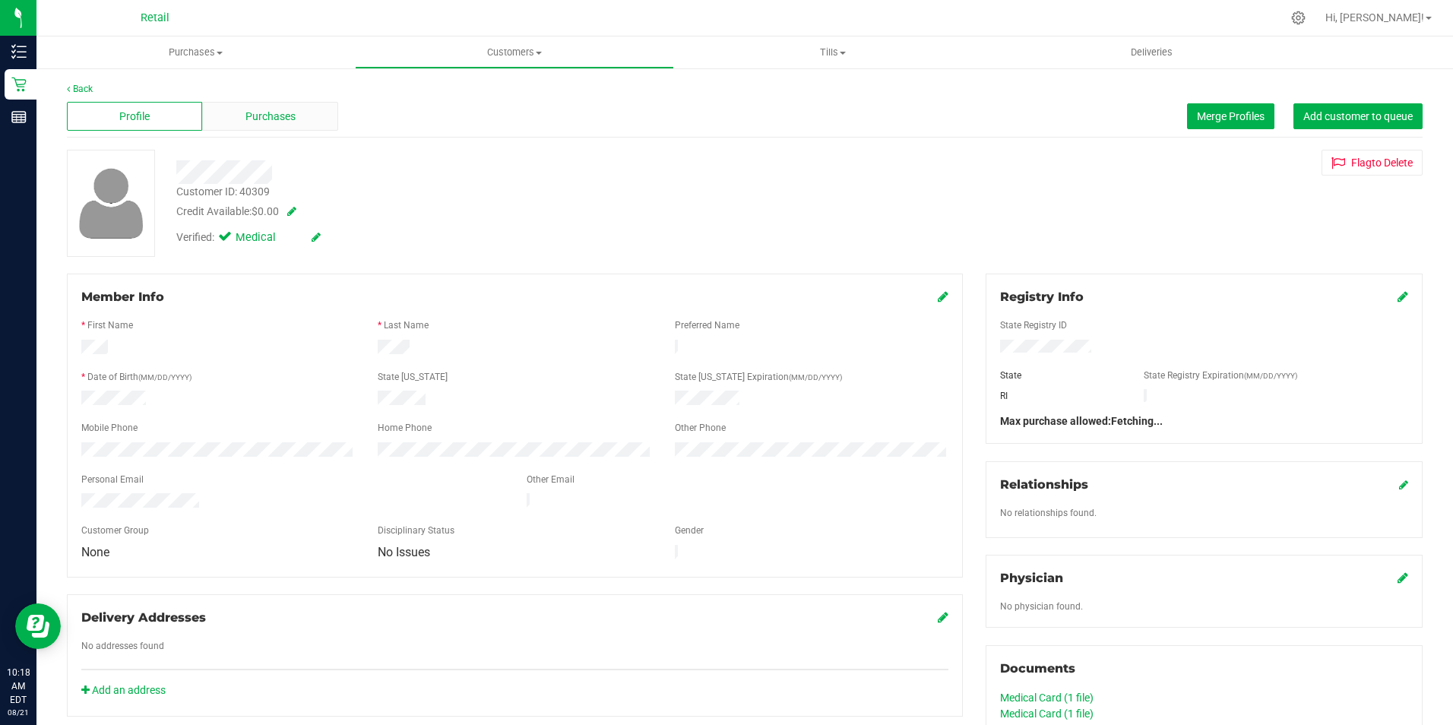
click at [293, 109] on span "Purchases" at bounding box center [270, 117] width 50 height 16
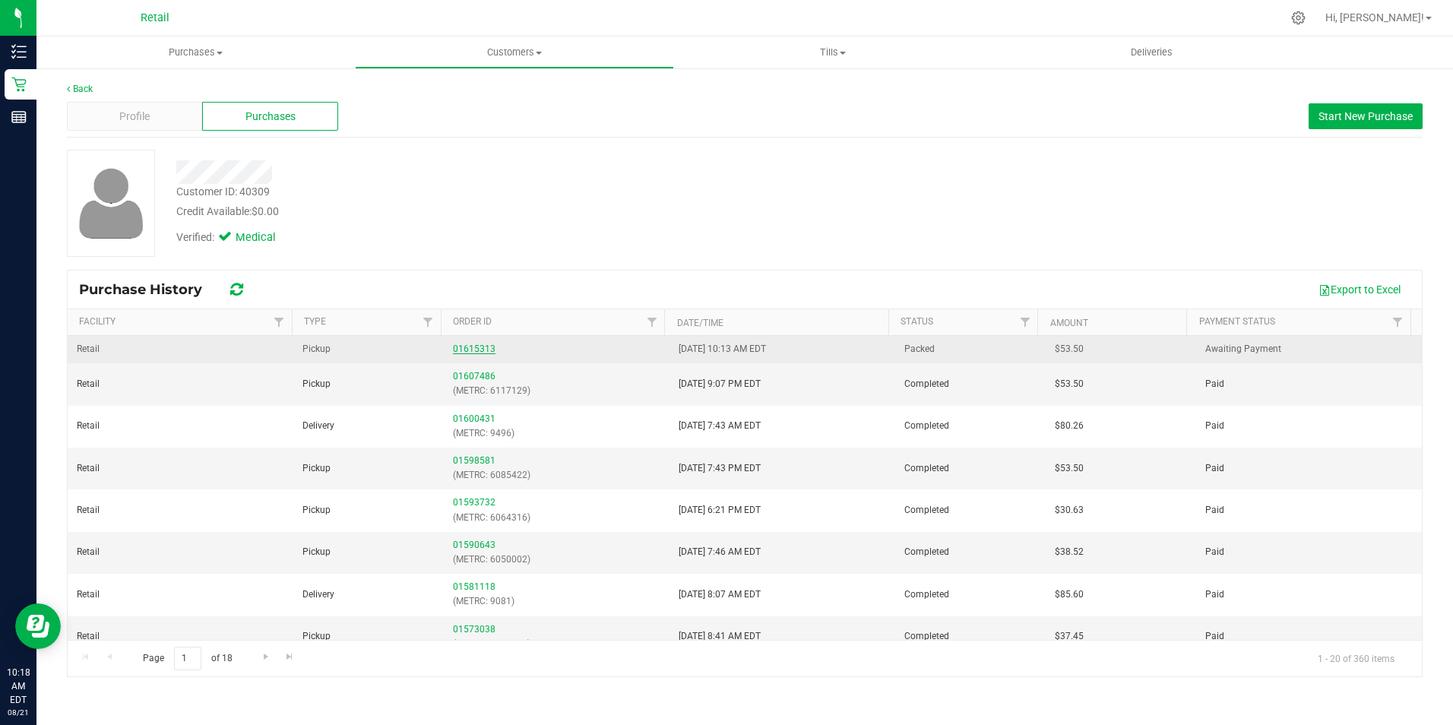
click at [480, 346] on link "01615313" at bounding box center [474, 348] width 43 height 11
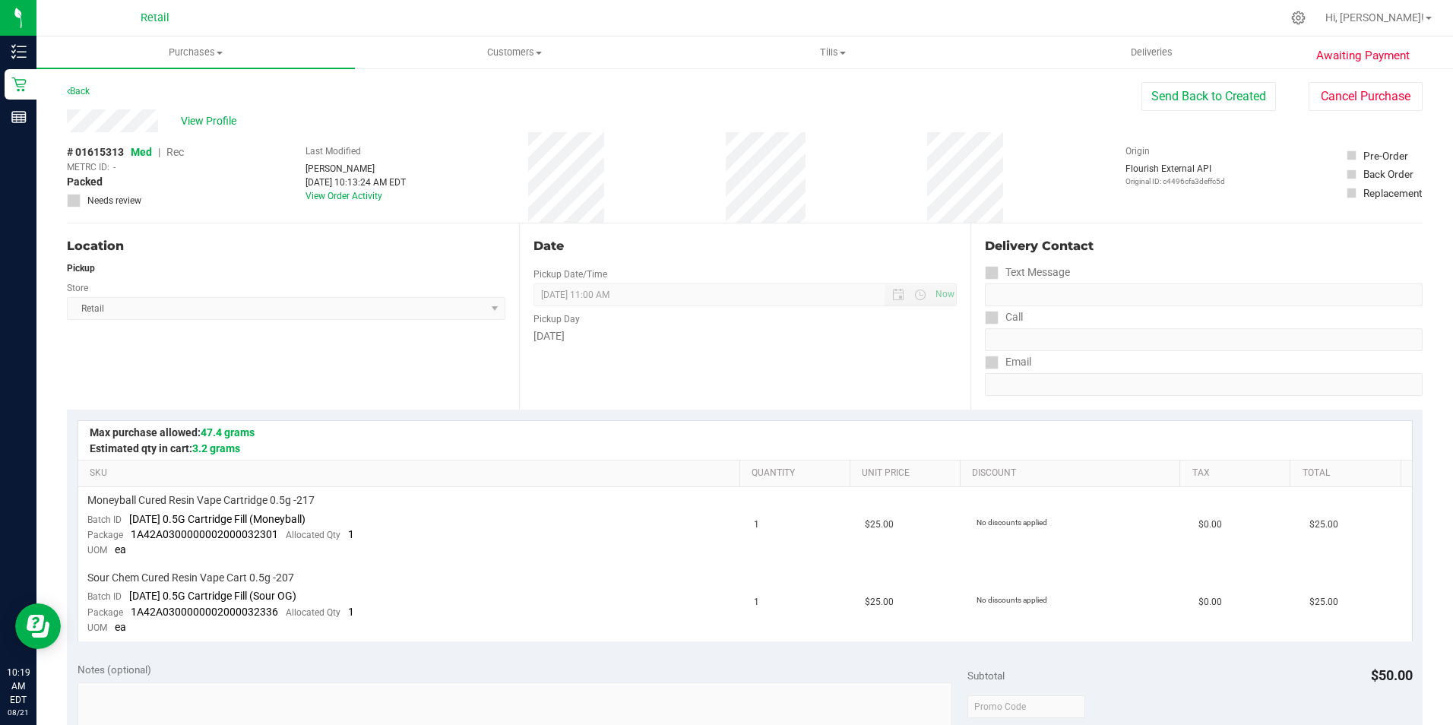
scroll to position [152, 0]
